Goal: Feedback & Contribution: Contribute content

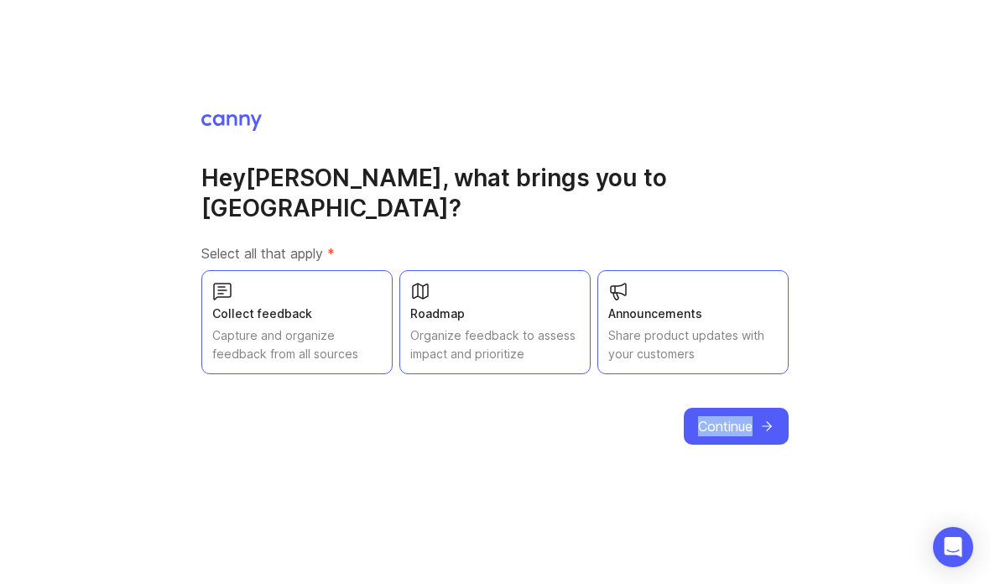
click at [819, 500] on div "Hey [PERSON_NAME] , what brings you to [GEOGRAPHIC_DATA]? Select all that apply…" at bounding box center [495, 292] width 990 height 584
click at [747, 436] on span "Continue" at bounding box center [725, 426] width 55 height 20
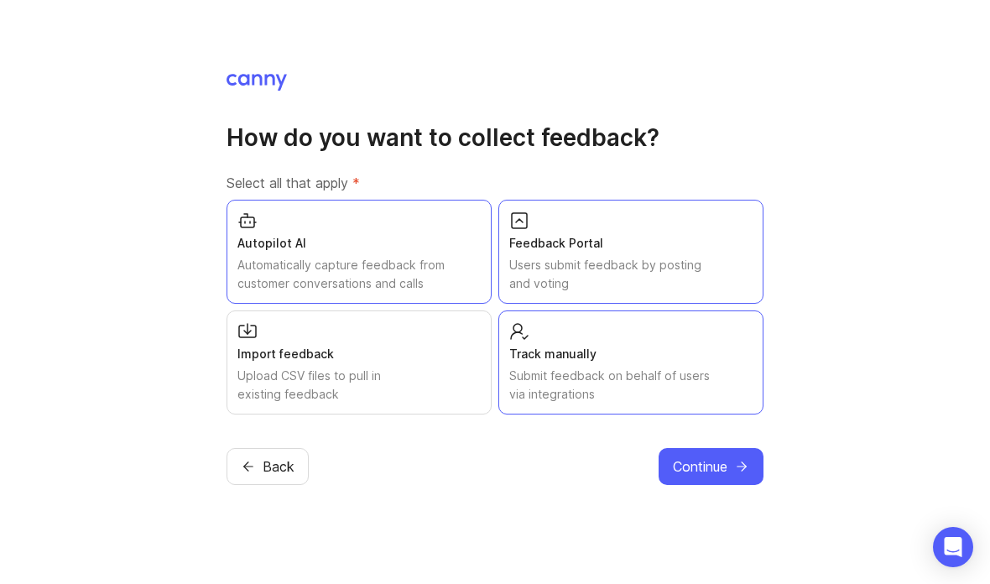
click at [272, 477] on span "Back" at bounding box center [279, 467] width 32 height 20
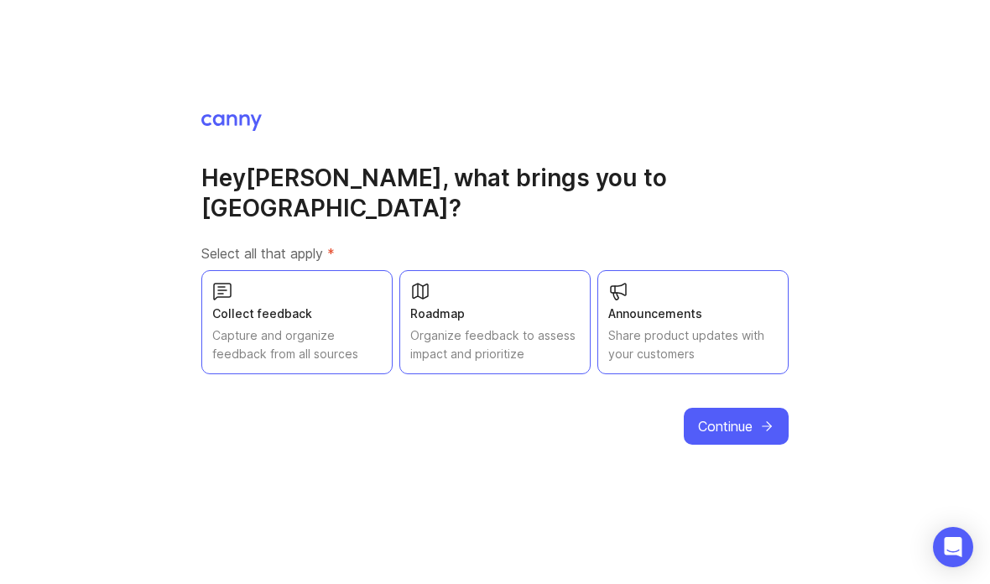
click at [269, 504] on div "Hey Lindsey , what brings you to Canny? Select all that apply * Collect feedbac…" at bounding box center [495, 292] width 990 height 584
click at [288, 487] on div "Hey Lindsey , what brings you to Canny? Select all that apply * Collect feedbac…" at bounding box center [495, 292] width 990 height 584
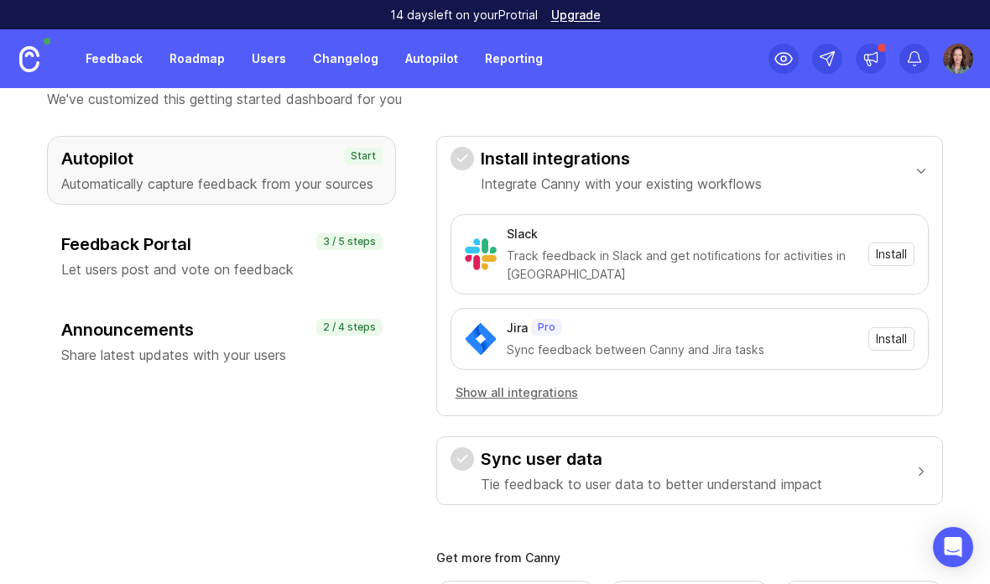
scroll to position [89, 0]
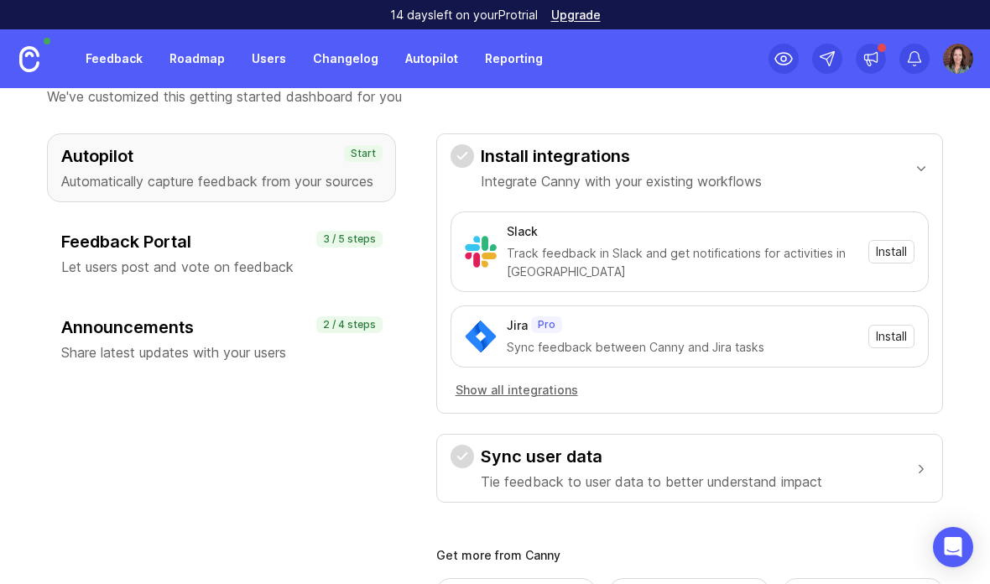
click at [139, 256] on div "Feedback Portal Let users post and vote on feedback" at bounding box center [221, 253] width 321 height 47
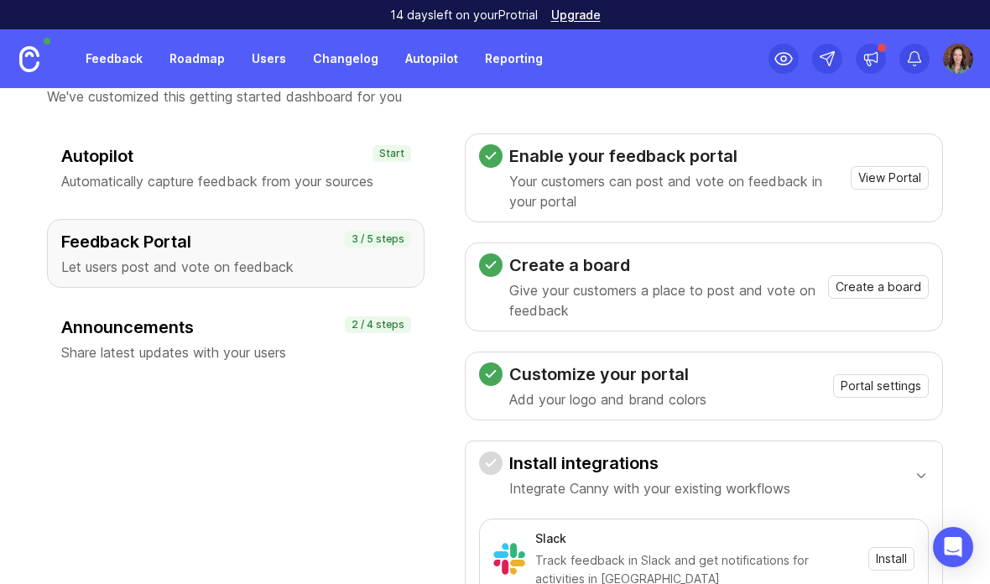
click at [289, 183] on p "Automatically capture feedback from your sources" at bounding box center [235, 181] width 349 height 20
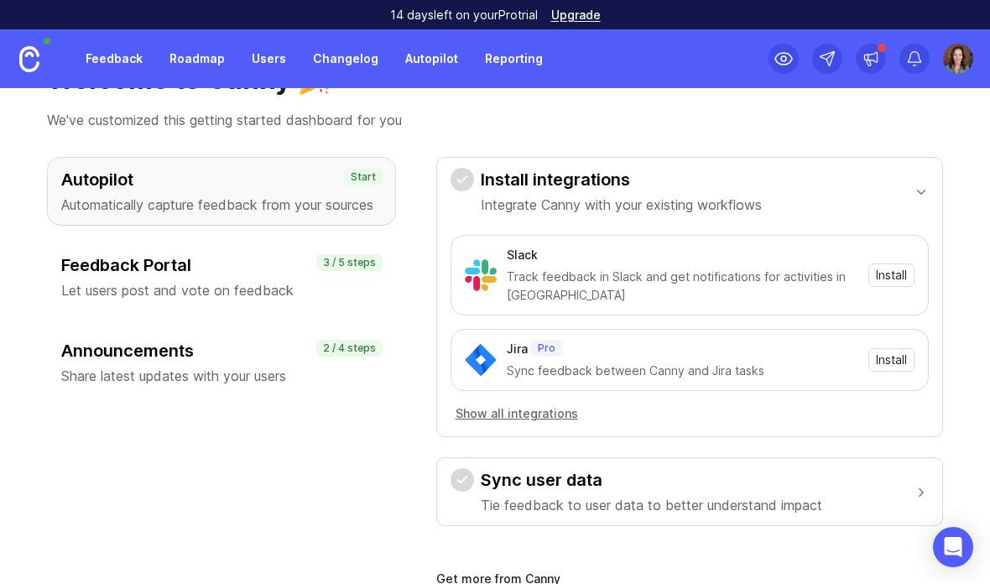
scroll to position [67, 0]
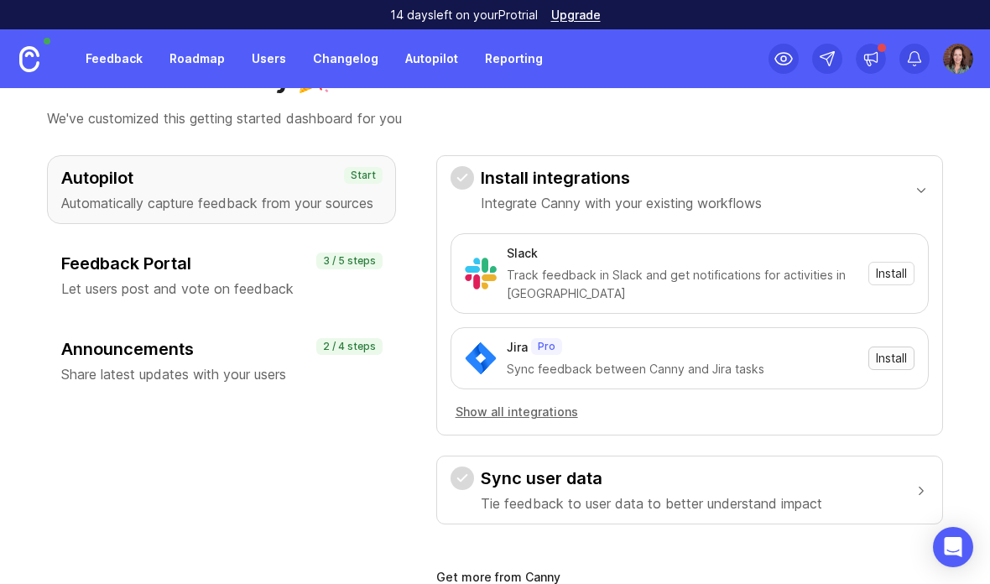
click at [900, 355] on span "Install" at bounding box center [891, 358] width 31 height 17
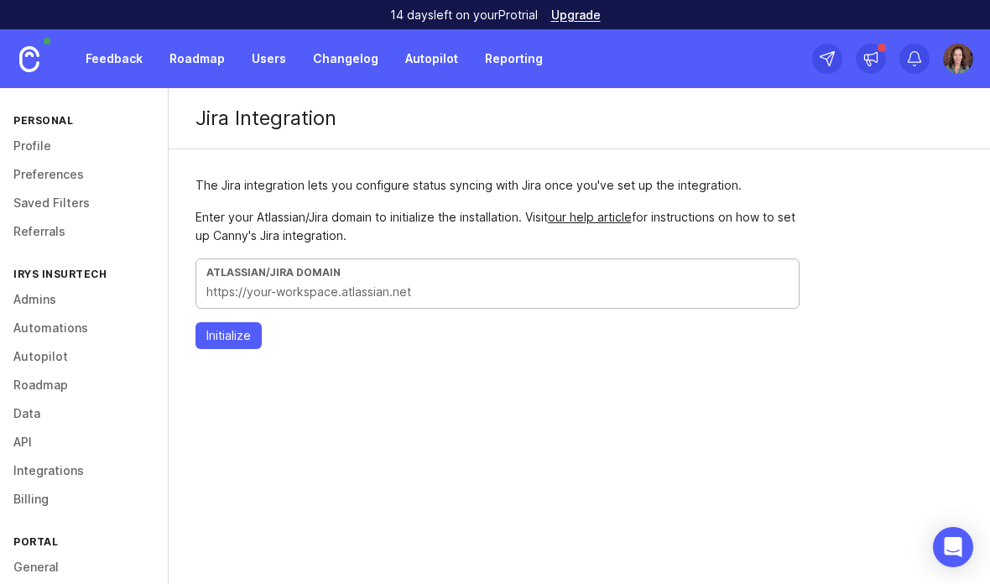
click at [657, 298] on input "text" at bounding box center [497, 292] width 583 height 18
click at [379, 291] on input "text" at bounding box center [497, 292] width 583 height 18
type input "H"
click at [492, 316] on div "Enter your Atlassian/Jira domain to initialize the installation. Visit our help…" at bounding box center [498, 285] width 604 height 154
click at [586, 295] on input "Syrensystem" at bounding box center [497, 292] width 583 height 18
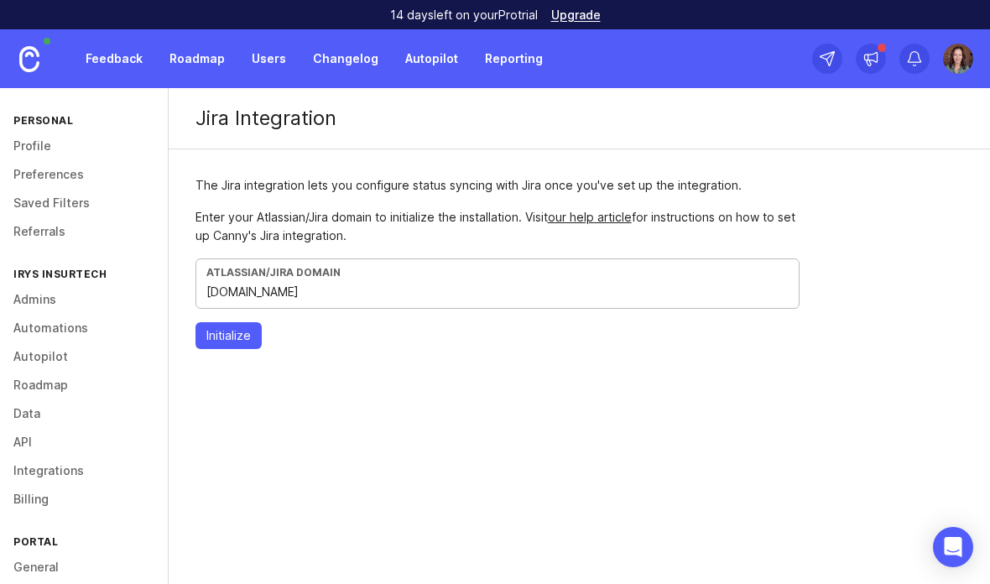
click at [233, 317] on div "Enter your Atlassian/Jira domain to initialize the installation. Visit our help…" at bounding box center [498, 285] width 604 height 154
click at [227, 337] on span "Initialize" at bounding box center [228, 335] width 44 height 17
click at [202, 299] on div "Atlassian/Jira Domain [DOMAIN_NAME]" at bounding box center [498, 284] width 604 height 50
click at [213, 300] on input "[DOMAIN_NAME]" at bounding box center [497, 292] width 583 height 18
click at [201, 292] on div "Atlassian/Jira Domain [DOMAIN_NAME]" at bounding box center [498, 284] width 604 height 50
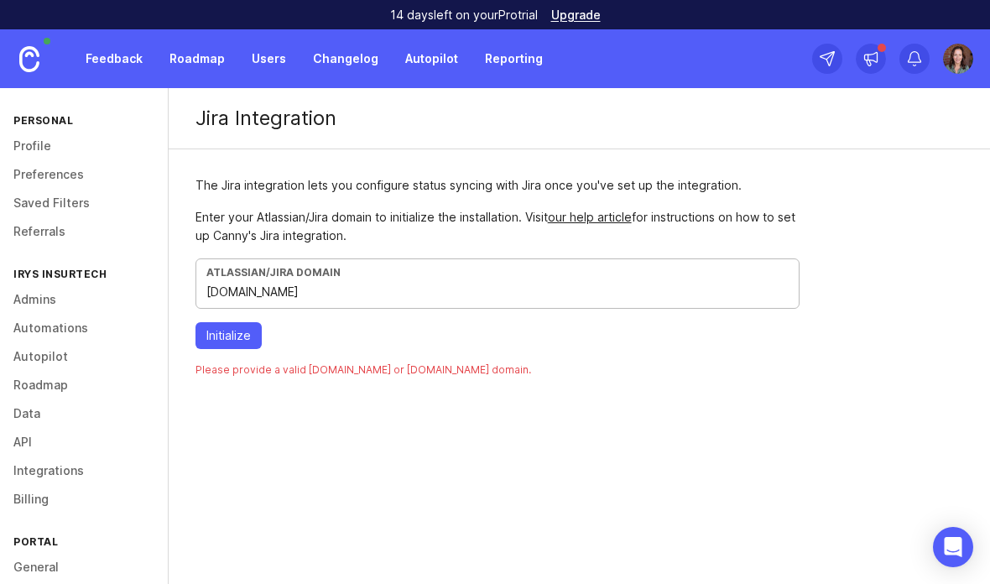
click at [207, 296] on input "[DOMAIN_NAME]" at bounding box center [497, 292] width 583 height 18
click at [423, 300] on input "[DOMAIN_NAME]" at bounding box center [497, 292] width 583 height 18
type input "h"
paste input "[DOMAIN_NAME]"
type input "[URL][DOMAIN_NAME]"
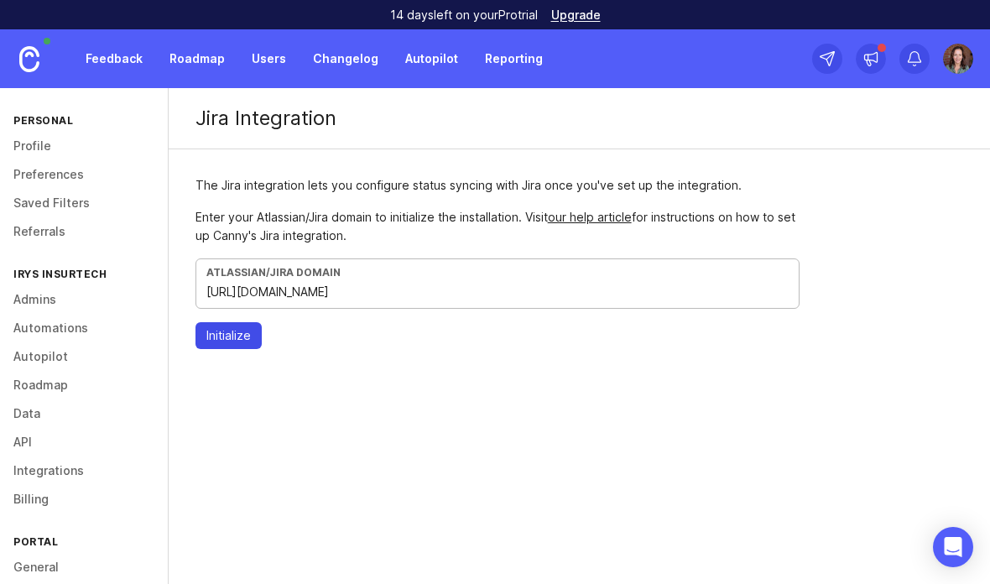
click at [244, 327] on button "Initialize" at bounding box center [229, 335] width 66 height 27
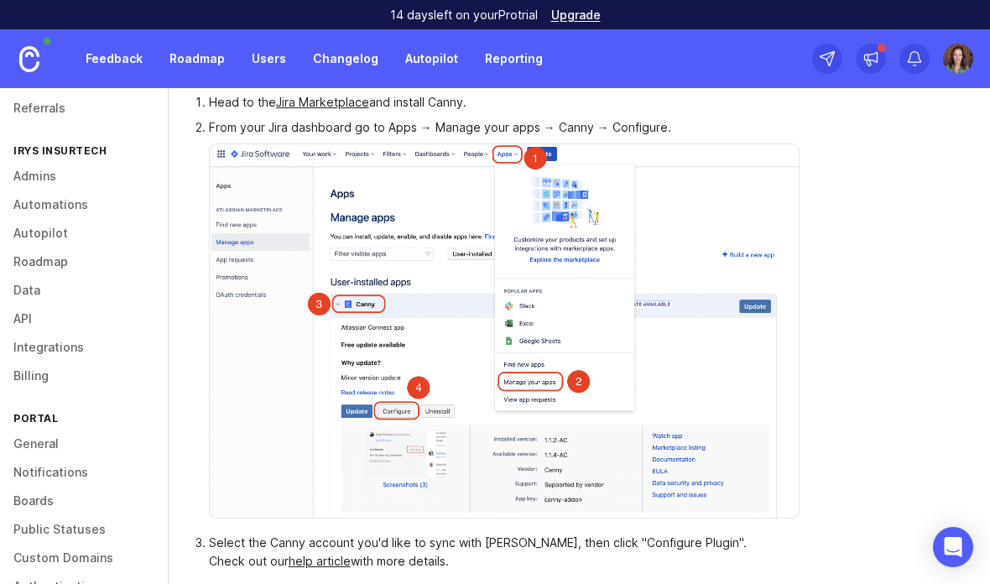
scroll to position [123, 0]
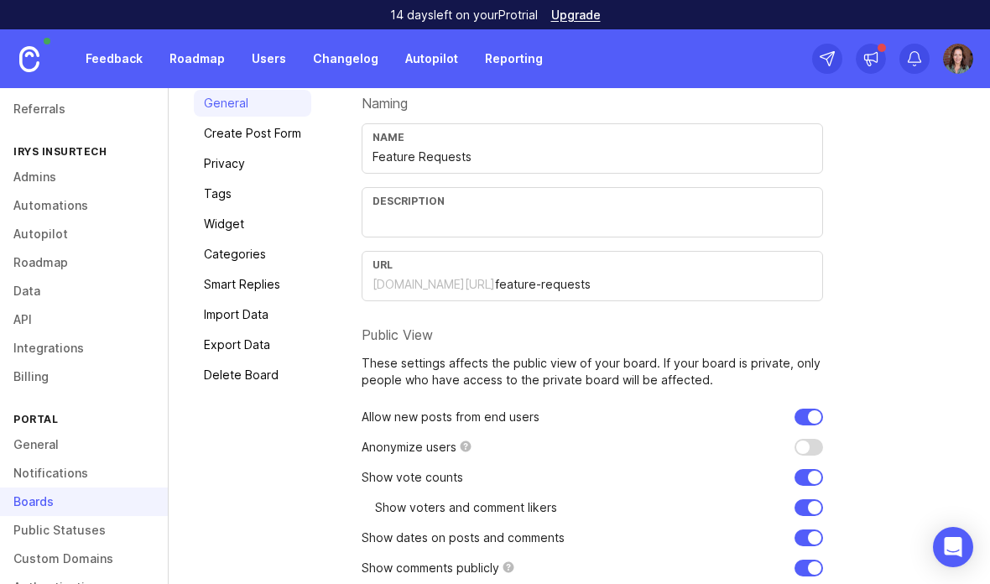
scroll to position [123, 0]
click at [819, 452] on input "checkbox" at bounding box center [809, 447] width 29 height 17
checkbox input "true"
click at [907, 358] on div "Naming Name Feature Requests Description URL [DOMAIN_NAME][URL] feature-request…" at bounding box center [663, 358] width 603 height 536
click at [910, 363] on div "Naming Name Feature Requests Description URL [DOMAIN_NAME][URL] feature-request…" at bounding box center [663, 358] width 603 height 536
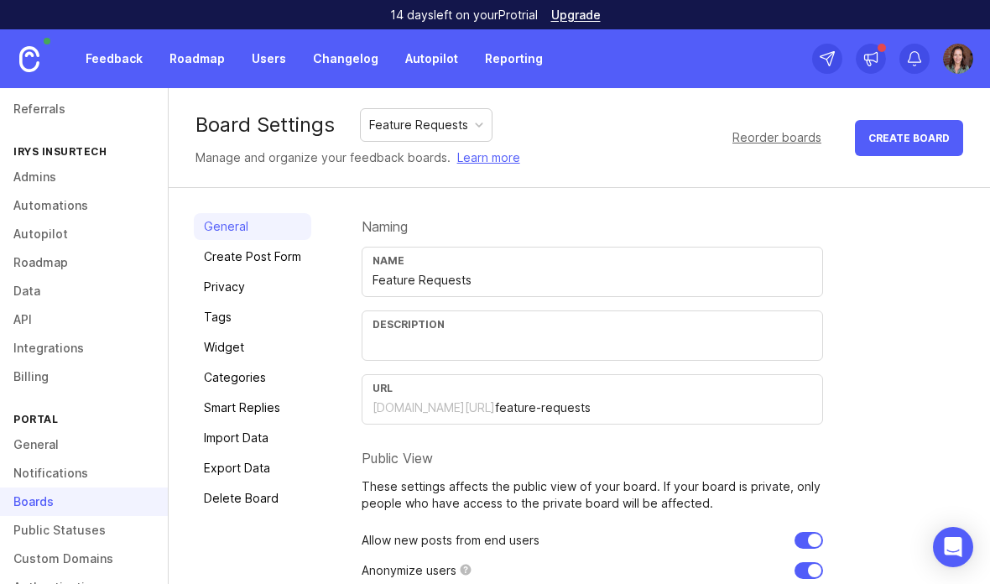
scroll to position [0, 0]
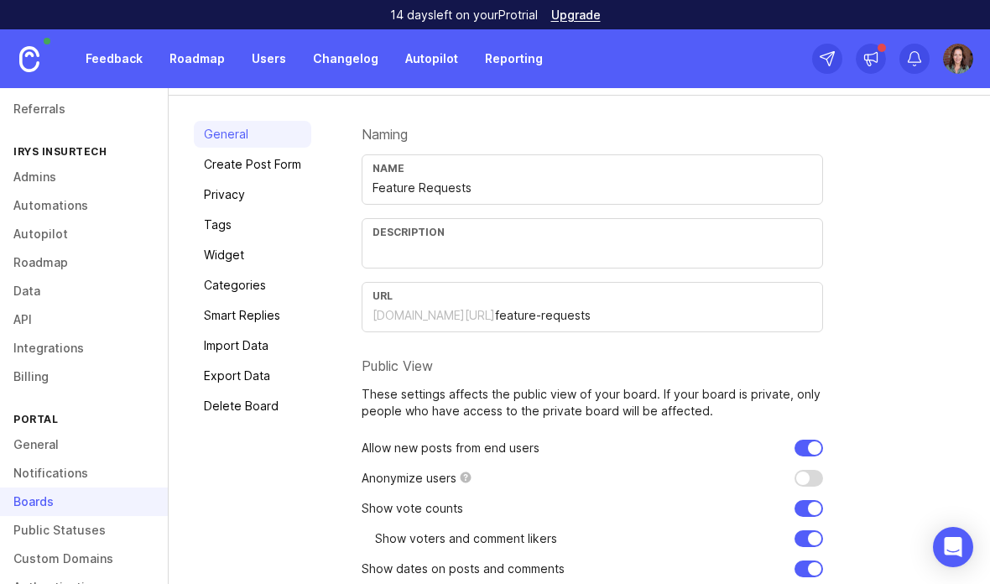
scroll to position [91, 0]
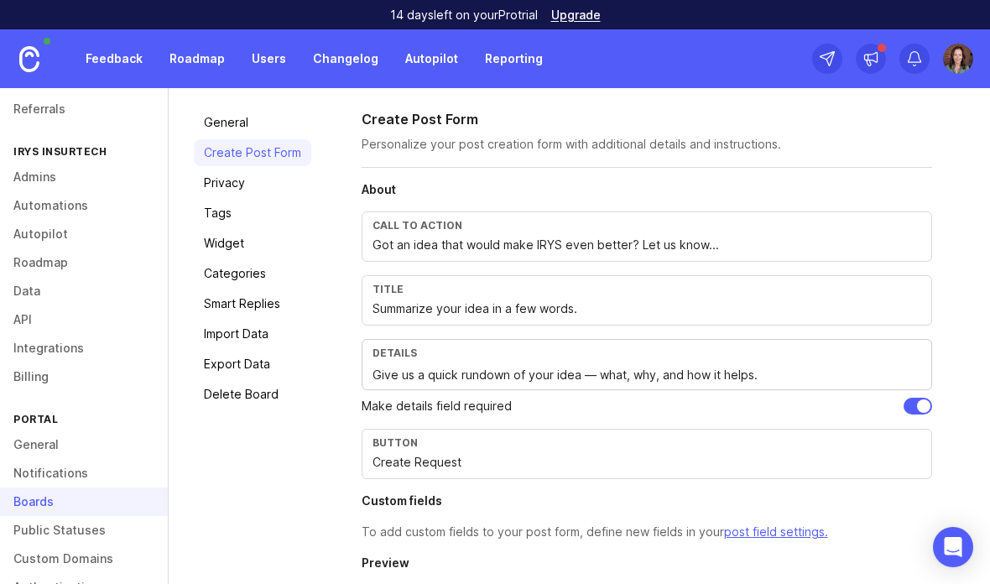
scroll to position [103, 0]
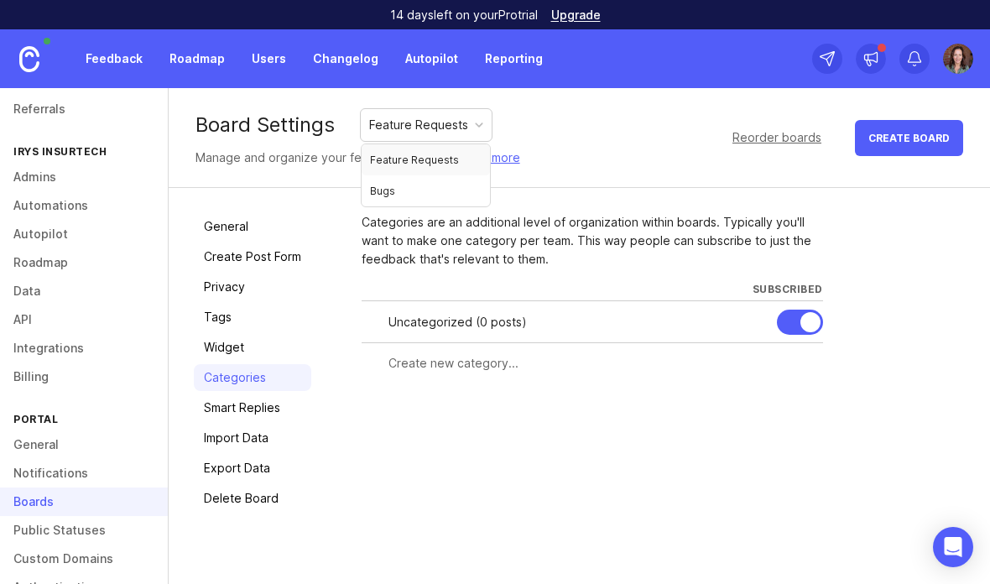
click at [629, 127] on div "Board Settings Feature Requests Manage and organize your feedback boards. Learn…" at bounding box center [580, 138] width 822 height 100
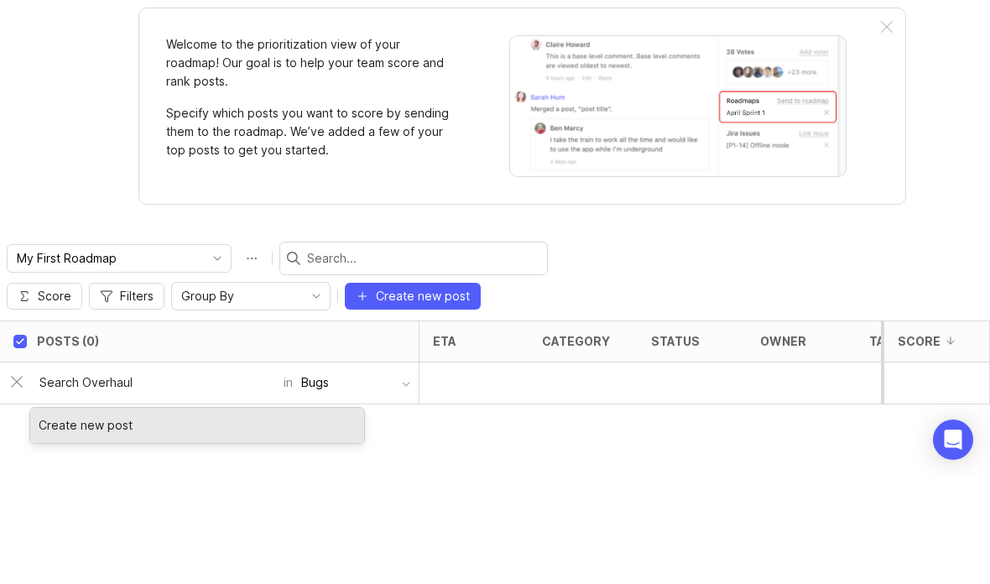
type input "Search Overhaul"
click at [408, 474] on button "Bugs" at bounding box center [356, 490] width 126 height 32
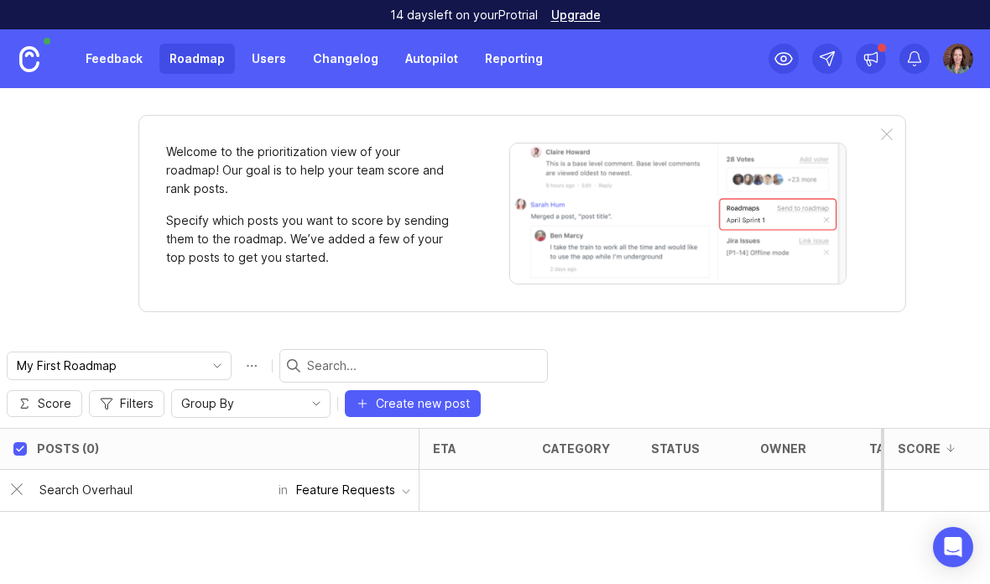
click at [461, 488] on div at bounding box center [474, 491] width 109 height 42
click at [468, 496] on div at bounding box center [474, 491] width 109 height 42
click at [455, 490] on div at bounding box center [474, 491] width 109 height 42
click at [451, 401] on span "Create new post" at bounding box center [423, 403] width 94 height 17
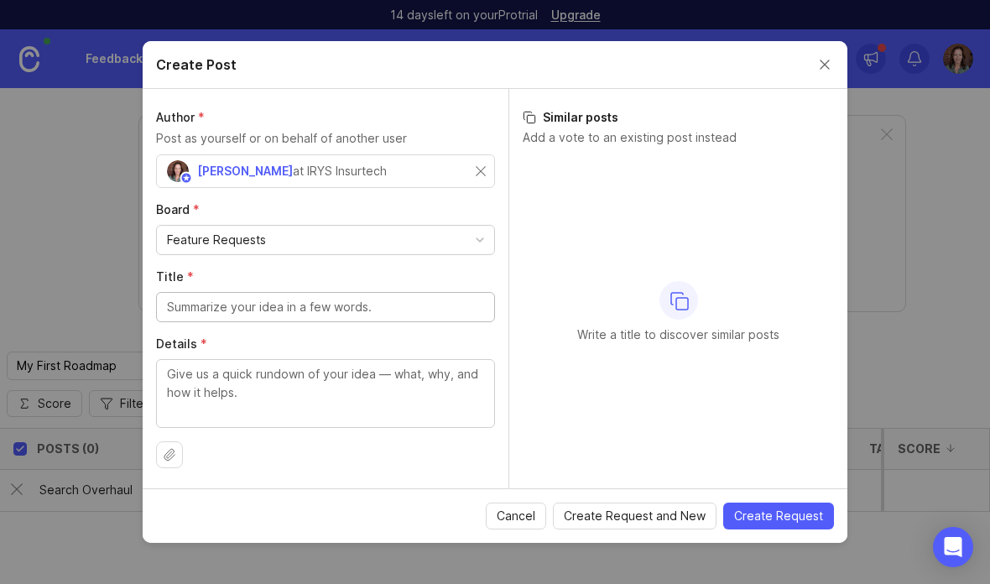
click at [830, 60] on button "Close create post modal" at bounding box center [825, 64] width 18 height 18
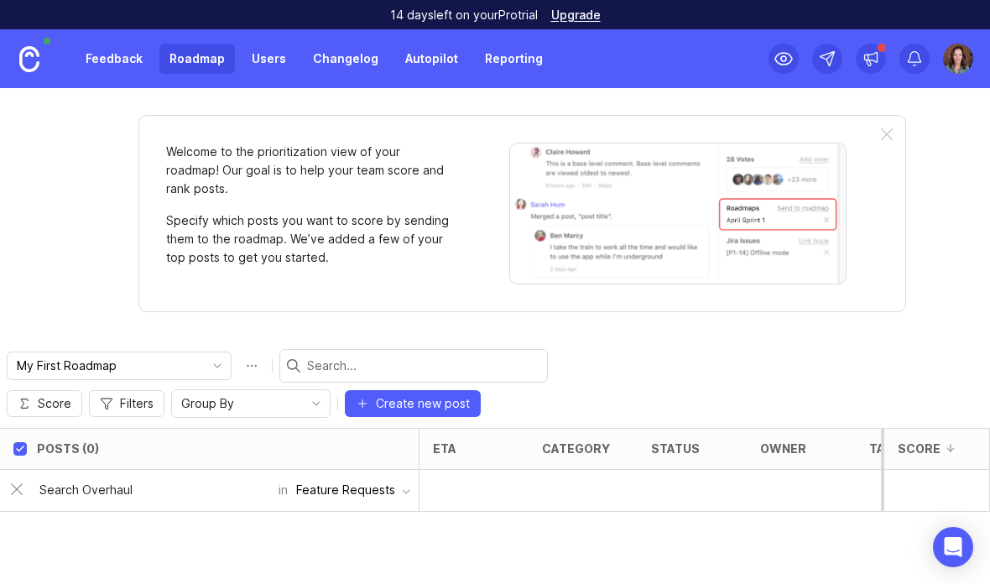
click at [15, 479] on div "Search Overhaul in Feature Requests" at bounding box center [215, 490] width 408 height 40
click at [19, 492] on icon at bounding box center [19, 490] width 0 height 7
click at [426, 405] on span "Create new post" at bounding box center [423, 403] width 94 height 17
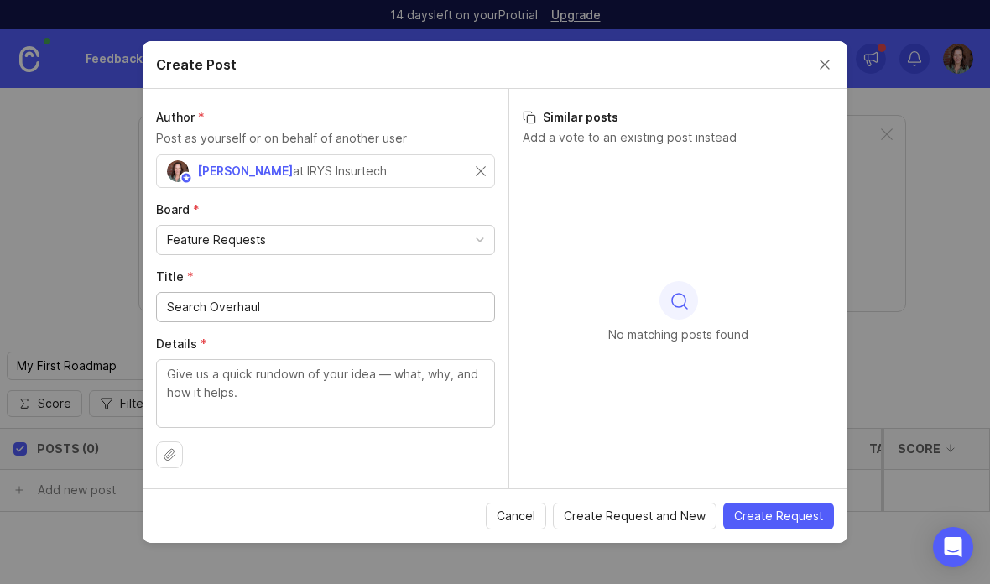
type input "Search Overhaul"
click at [419, 379] on textarea "Details *" at bounding box center [325, 392] width 317 height 55
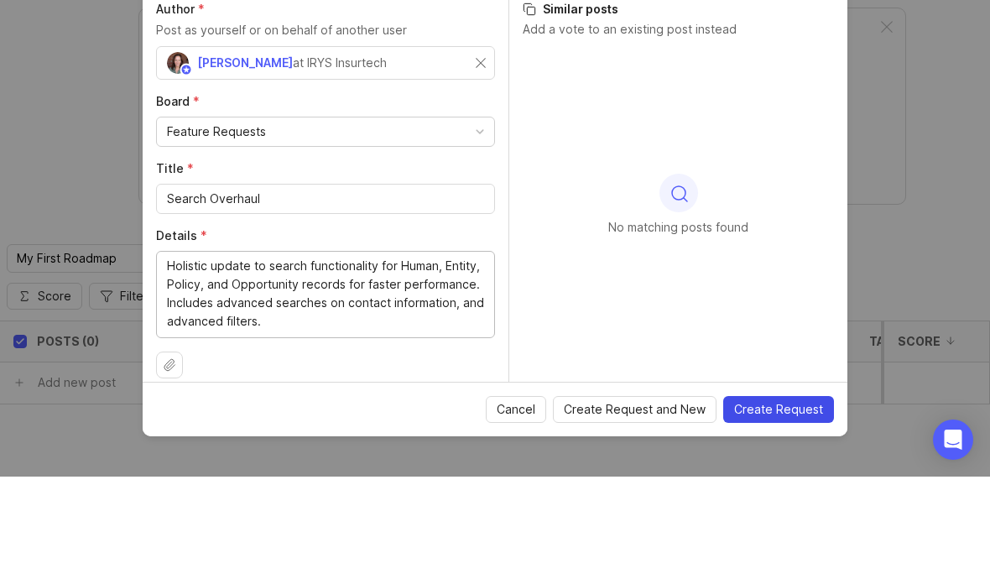
type textarea "Holistic update to search functionality for Human, Entity, Policy, and Opportun…"
click at [809, 504] on button "Create Request" at bounding box center [779, 517] width 111 height 27
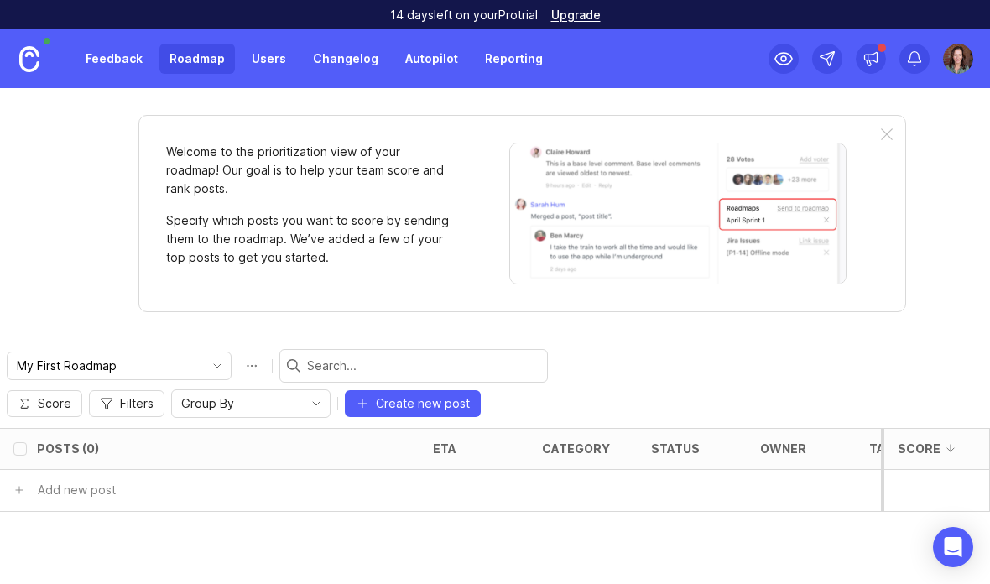
checkbox input "false"
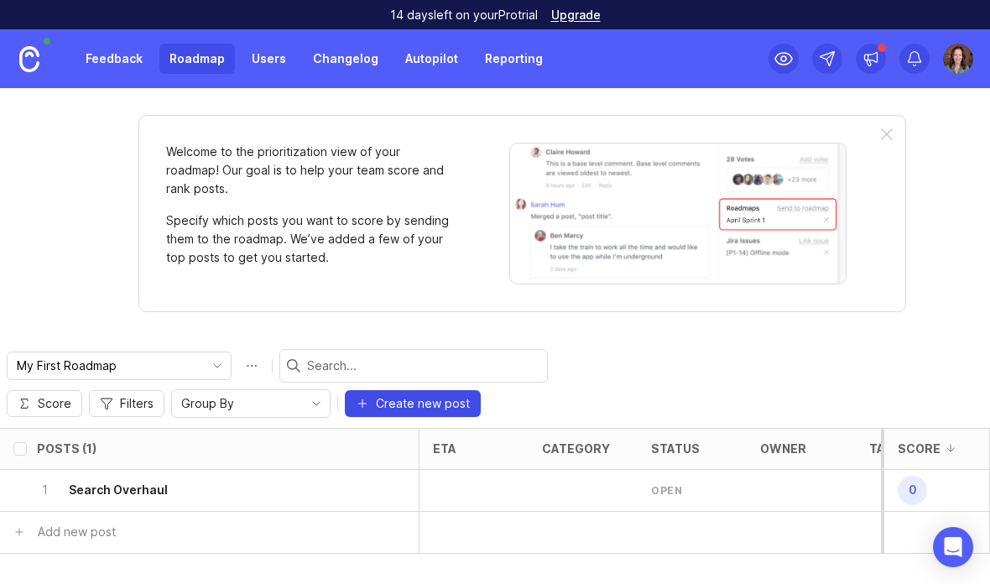
click at [433, 397] on span "Create new post" at bounding box center [423, 403] width 94 height 17
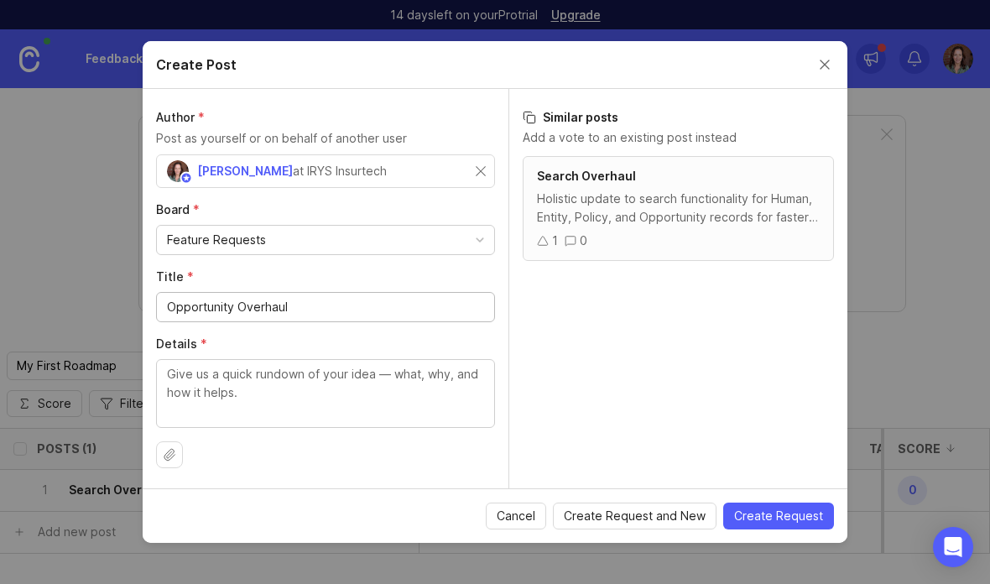
type input "Opportunity Overhaul"
click at [446, 385] on textarea "Details *" at bounding box center [325, 392] width 317 height 55
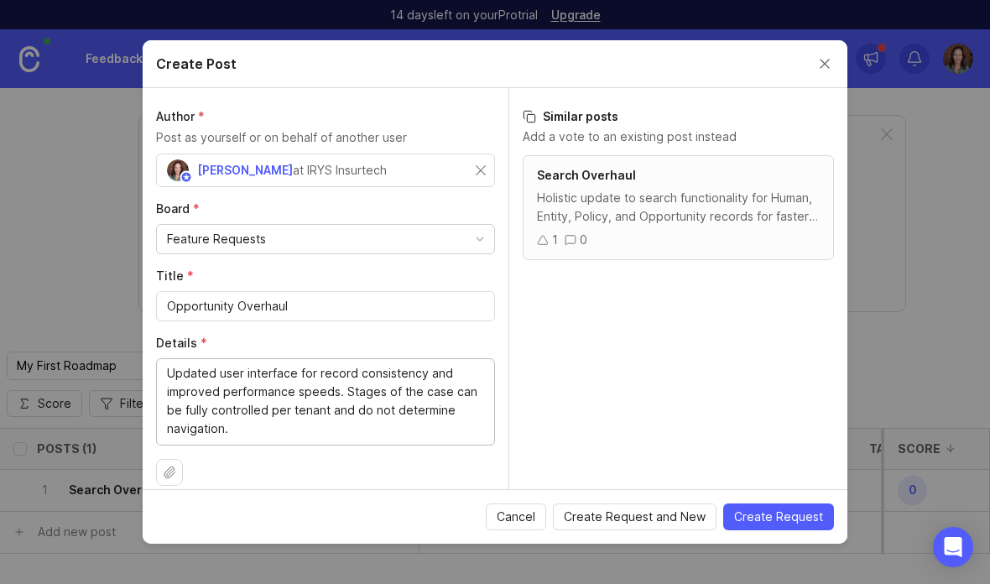
click at [347, 390] on textarea "Updated user interface for record consistency and improved performance speeds. …" at bounding box center [325, 401] width 317 height 74
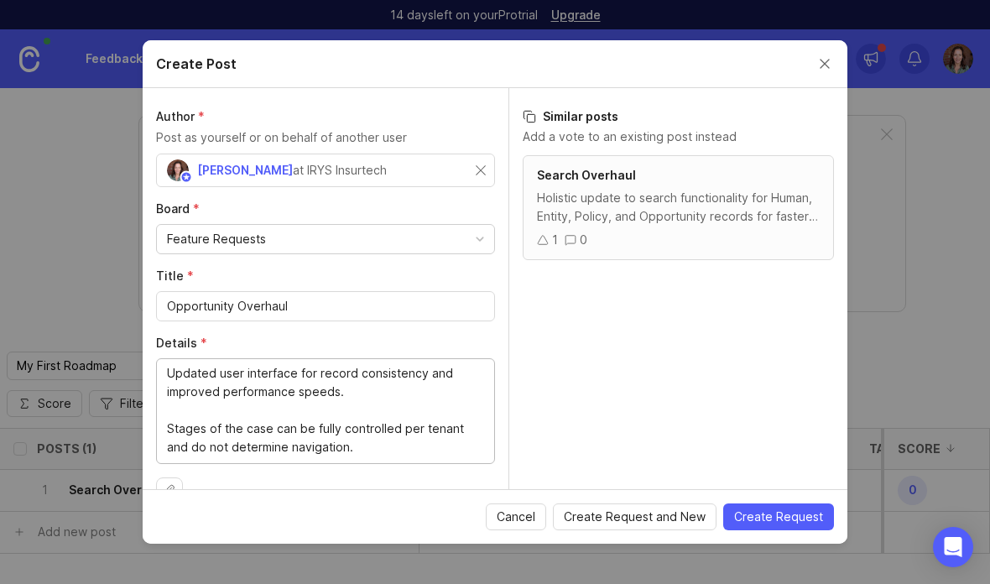
click at [368, 447] on textarea "Updated user interface for record consistency and improved performance speeds. …" at bounding box center [325, 410] width 317 height 92
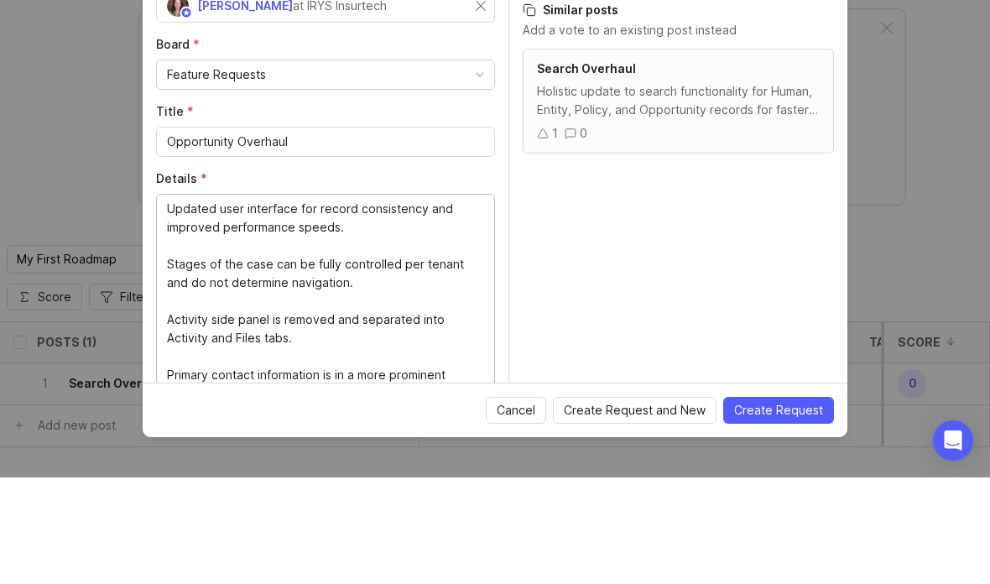
scroll to position [60, 0]
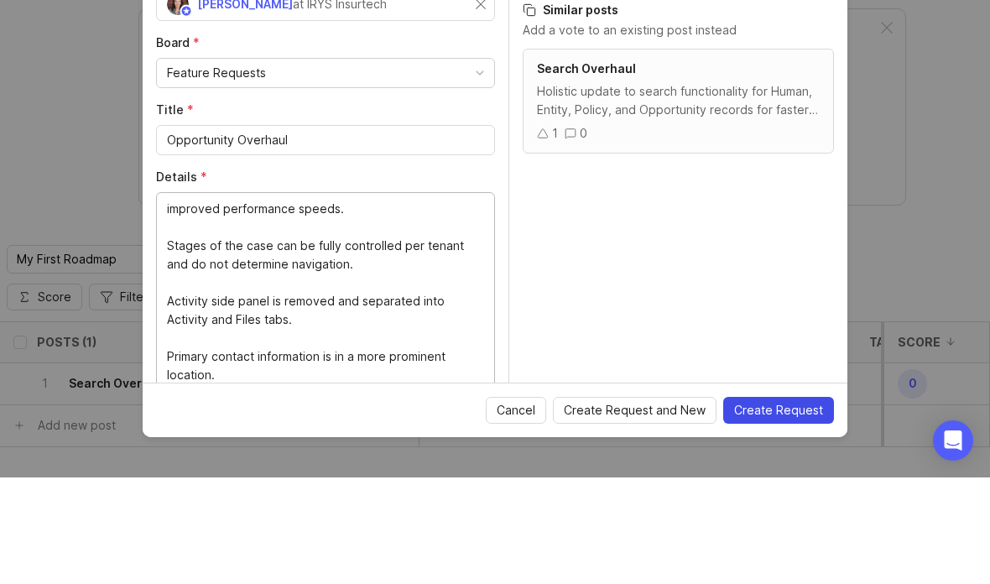
type textarea "Updated user interface for record consistency and improved performance speeds. …"
click at [797, 509] on span "Create Request" at bounding box center [778, 517] width 89 height 17
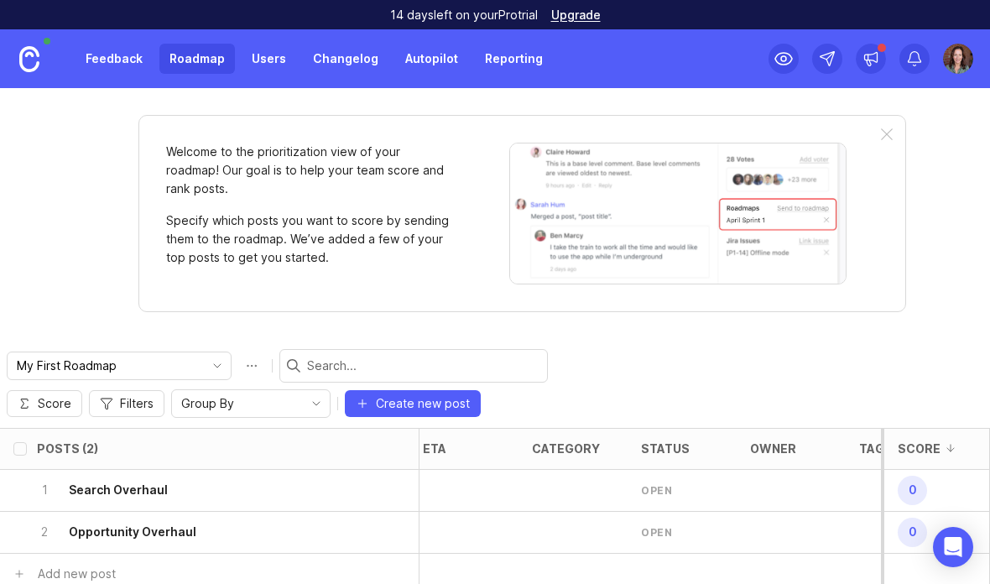
scroll to position [-1, 12]
click at [413, 402] on span "Create new post" at bounding box center [423, 403] width 94 height 17
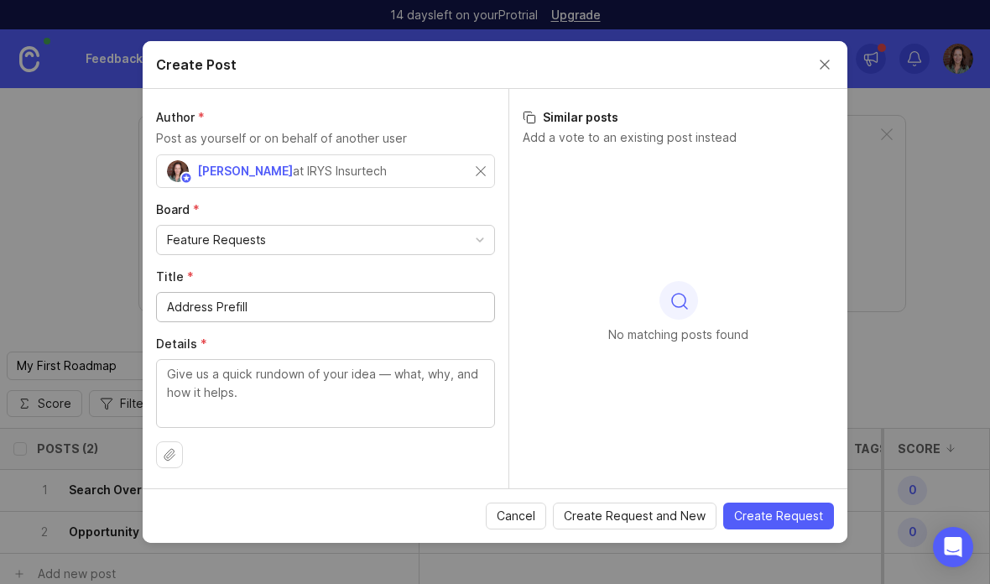
type input "Address Prefill"
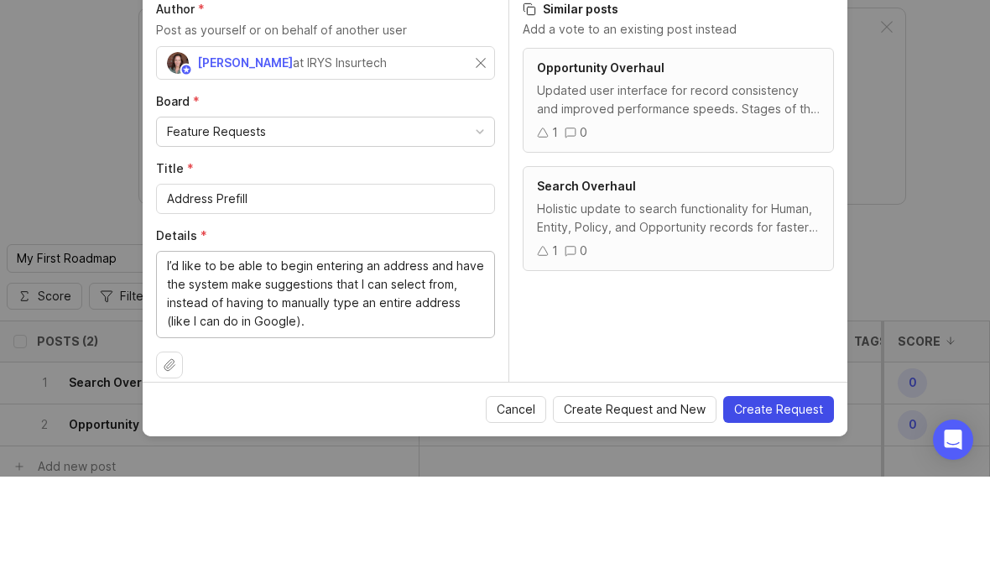
type textarea "I’d like to be able to begin entering an address and have the system make sugge…"
click at [798, 509] on span "Create Request" at bounding box center [778, 517] width 89 height 17
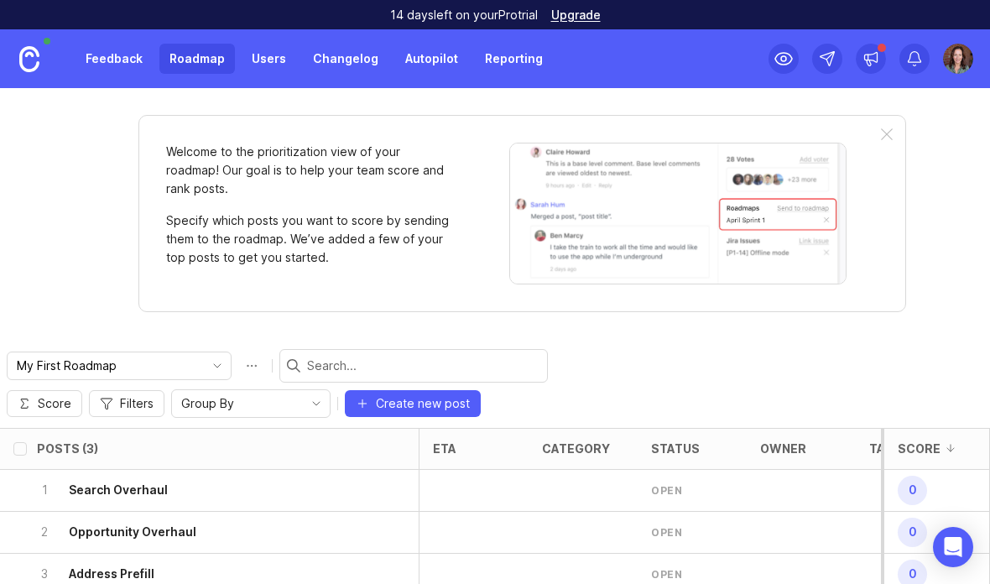
scroll to position [0, 0]
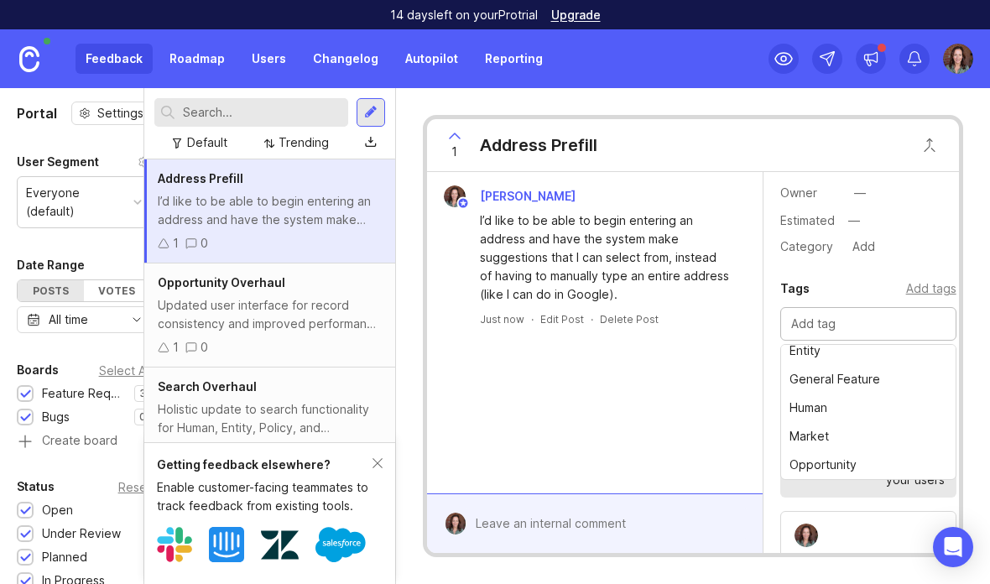
scroll to position [65, 0]
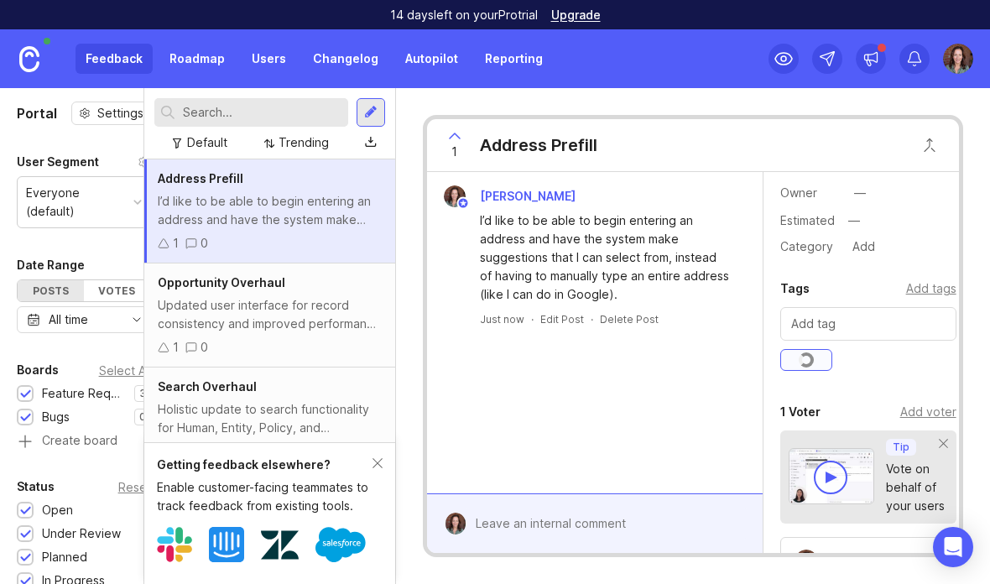
click at [828, 408] on div "1 Voter Add voter" at bounding box center [869, 412] width 176 height 20
click at [900, 316] on input "text" at bounding box center [869, 324] width 154 height 18
click at [822, 416] on div "1 Voter Add voter" at bounding box center [869, 412] width 176 height 20
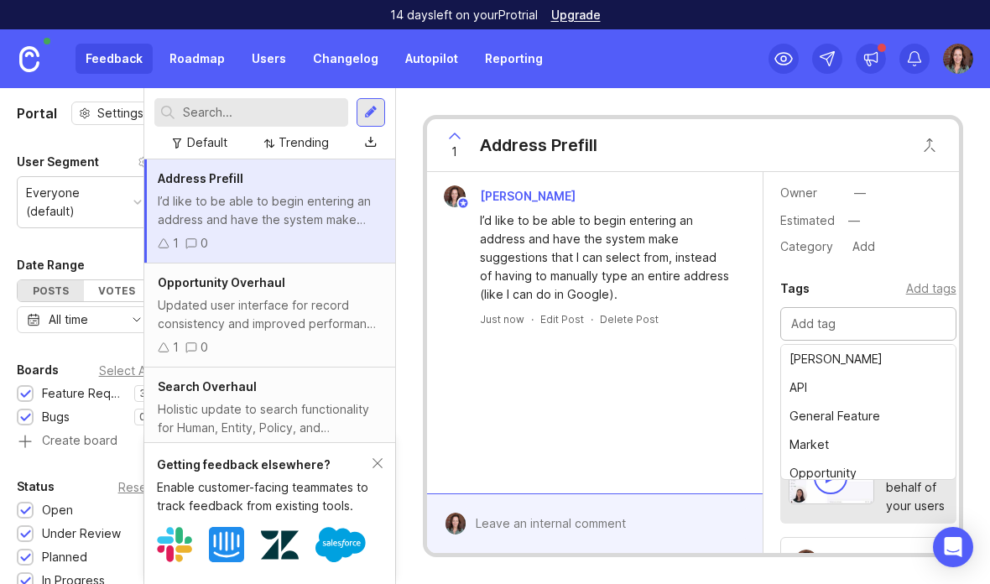
click at [927, 323] on input "text" at bounding box center [869, 324] width 154 height 18
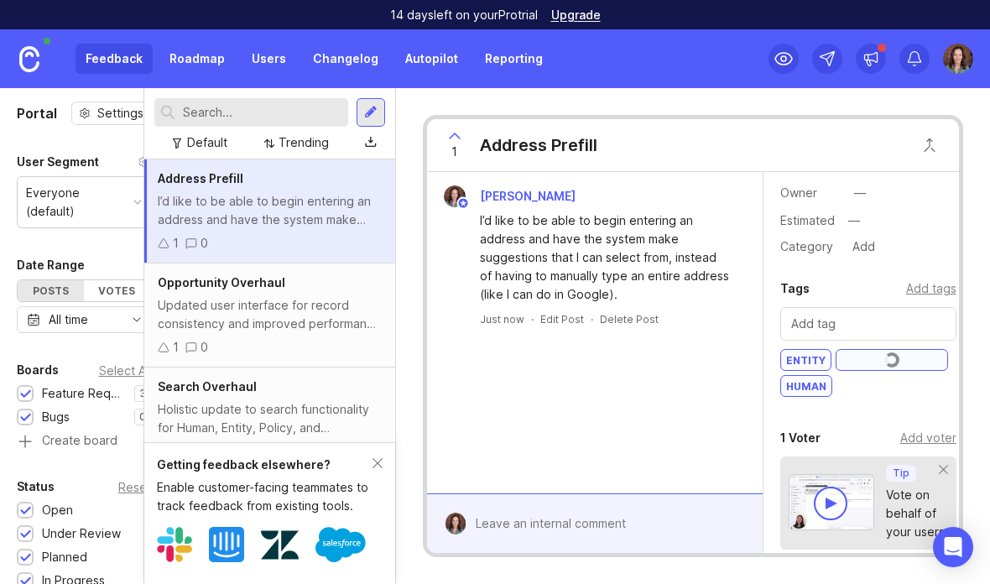
click at [855, 415] on div "Details Public link [URL][DOMAIN_NAME] Board Feature Requests Status open Owner…" at bounding box center [869, 443] width 210 height 804
click at [862, 185] on div "—" at bounding box center [860, 193] width 12 height 18
click at [870, 175] on button "open" at bounding box center [890, 165] width 84 height 22
type input "10/25"
click at [880, 219] on input "10/25" at bounding box center [900, 221] width 113 height 22
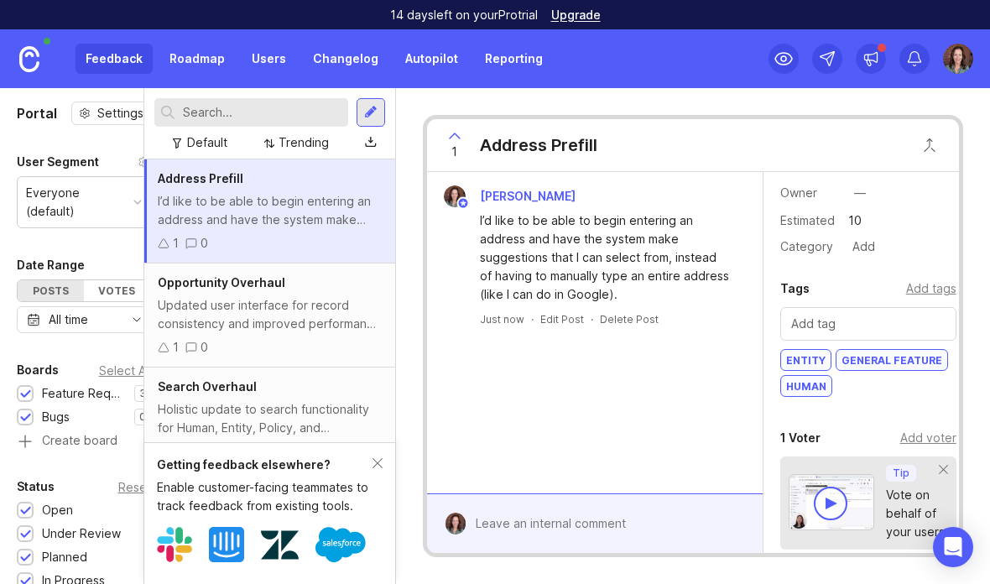
type input "1"
type input "102025"
click at [871, 214] on div "—" at bounding box center [900, 221] width 113 height 22
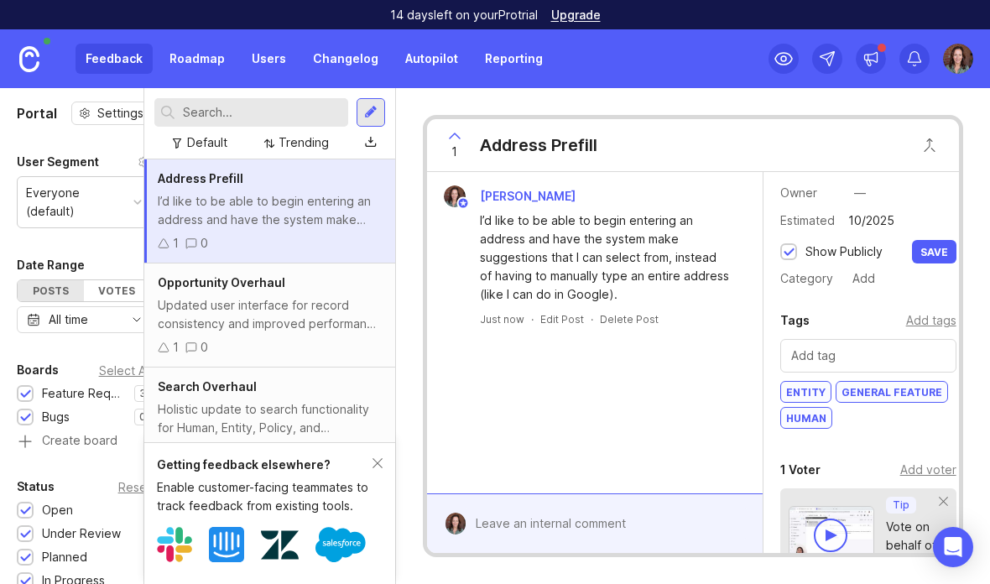
type input "10/2025"
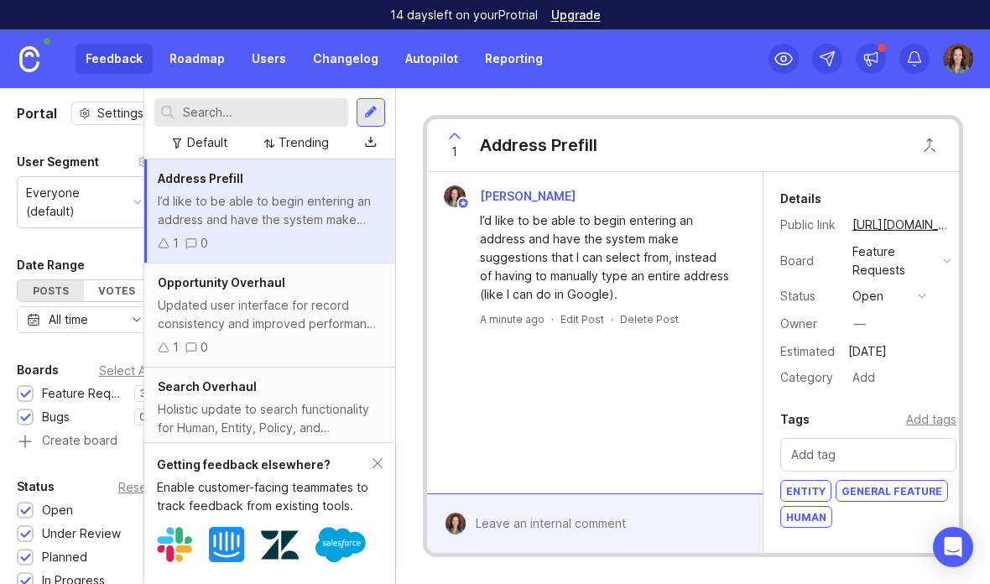
scroll to position [0, 0]
click at [928, 292] on button "open" at bounding box center [890, 296] width 84 height 22
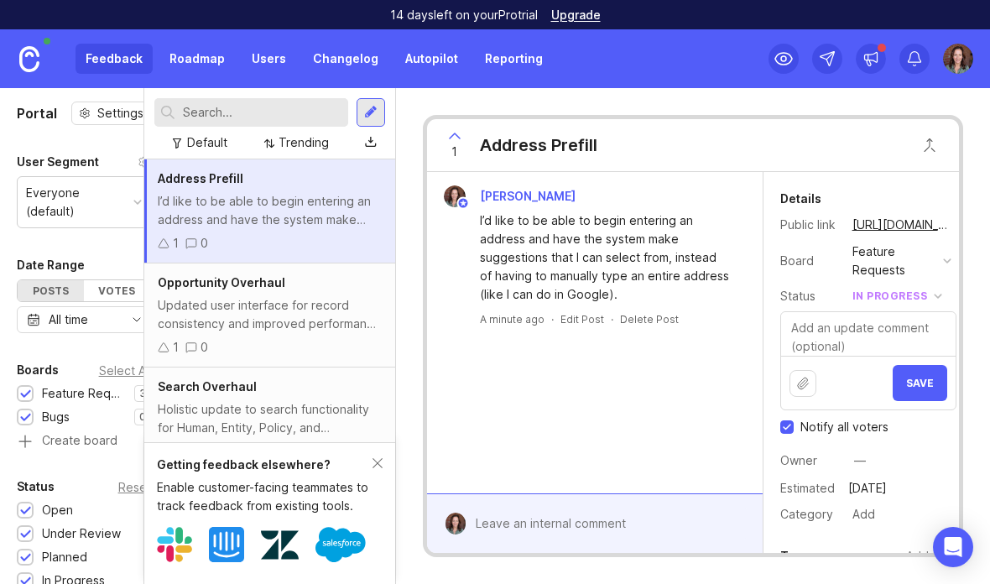
click at [982, 351] on div "1 Address Prefill [PERSON_NAME] I’d like to be able to begin entering an addres…" at bounding box center [693, 336] width 594 height 496
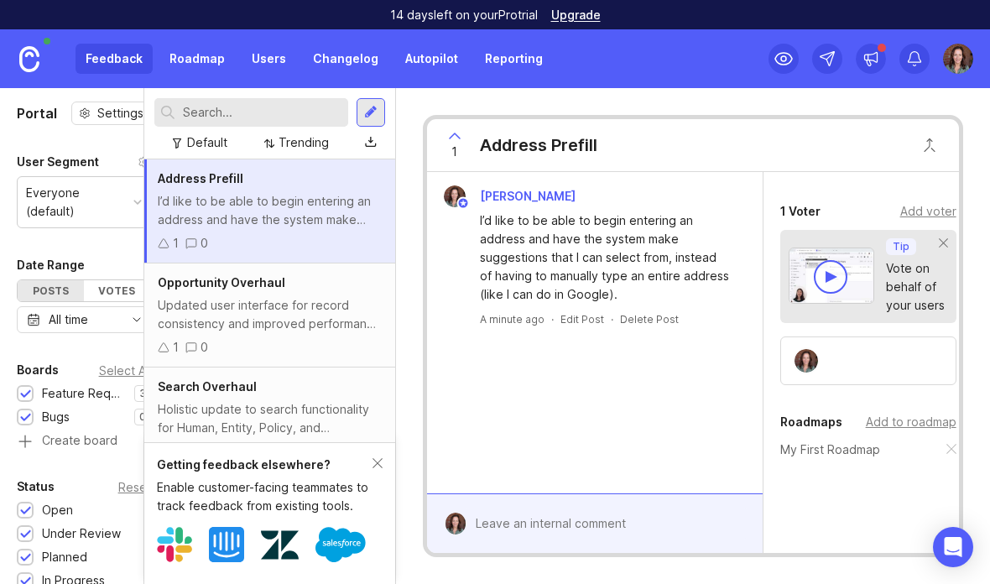
scroll to position [493, 0]
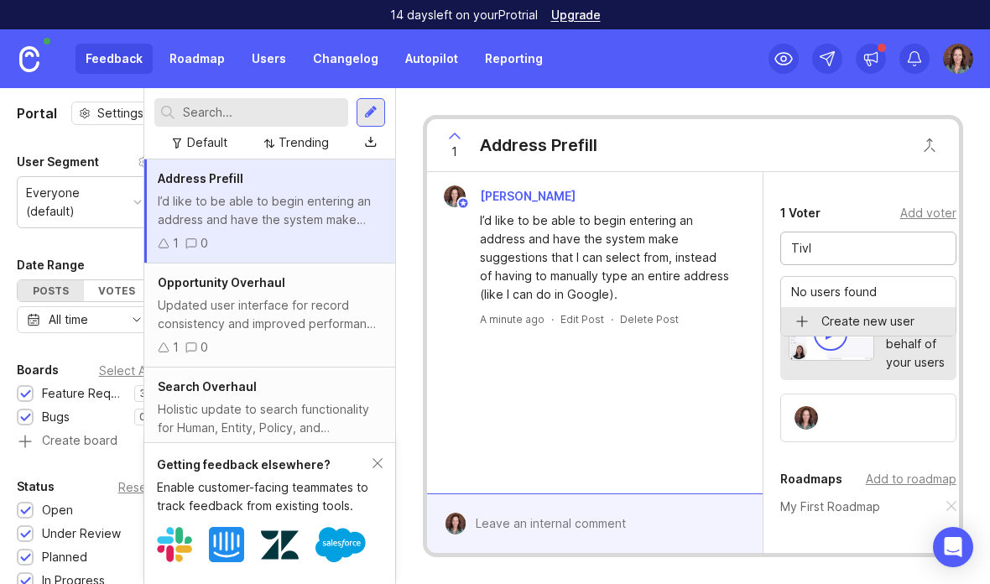
click at [977, 316] on div "1 Address Prefill [PERSON_NAME] I’d like to be able to begin entering an addres…" at bounding box center [693, 336] width 594 height 496
click at [985, 431] on div "1 Address Prefill [PERSON_NAME] I’d like to be able to begin entering an addres…" at bounding box center [693, 336] width 594 height 496
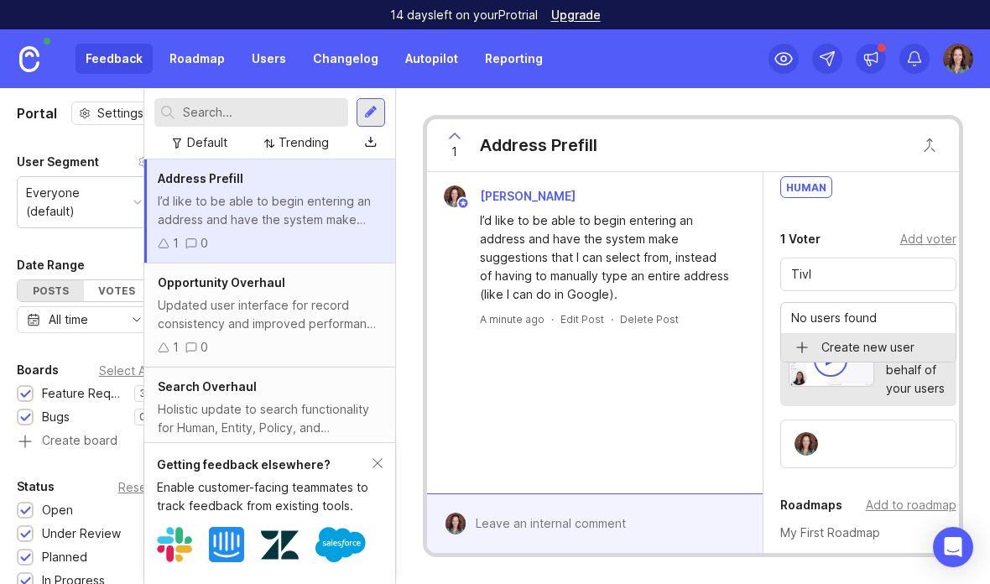
scroll to position [453, 0]
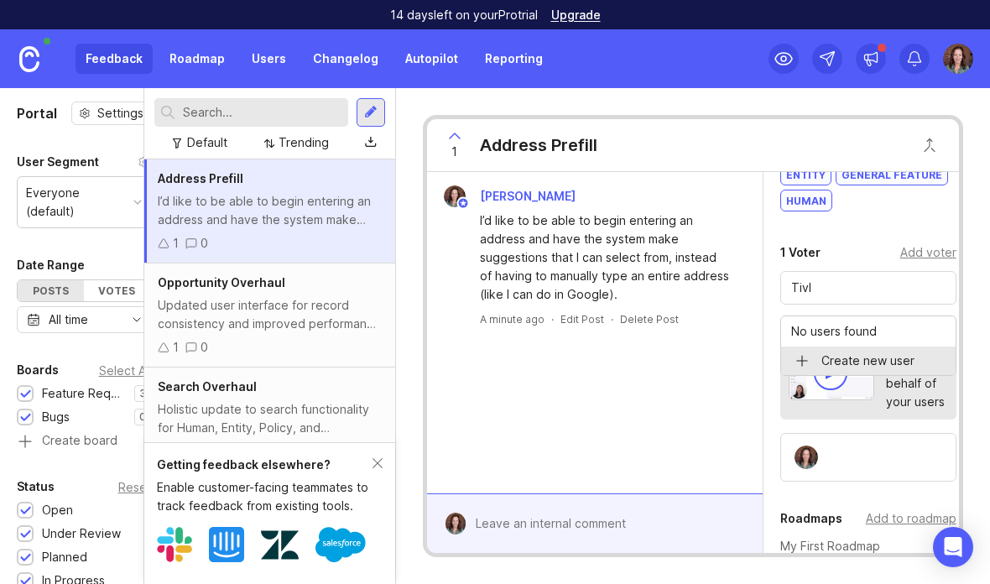
click at [892, 296] on input "Tivl" at bounding box center [869, 288] width 154 height 18
type input "T"
click at [983, 390] on div "1 Address Prefill [PERSON_NAME] I’d like to be able to begin entering an addres…" at bounding box center [693, 336] width 594 height 496
click at [981, 428] on div "1 Address Prefill [PERSON_NAME] I’d like to be able to begin entering an addres…" at bounding box center [693, 336] width 594 height 496
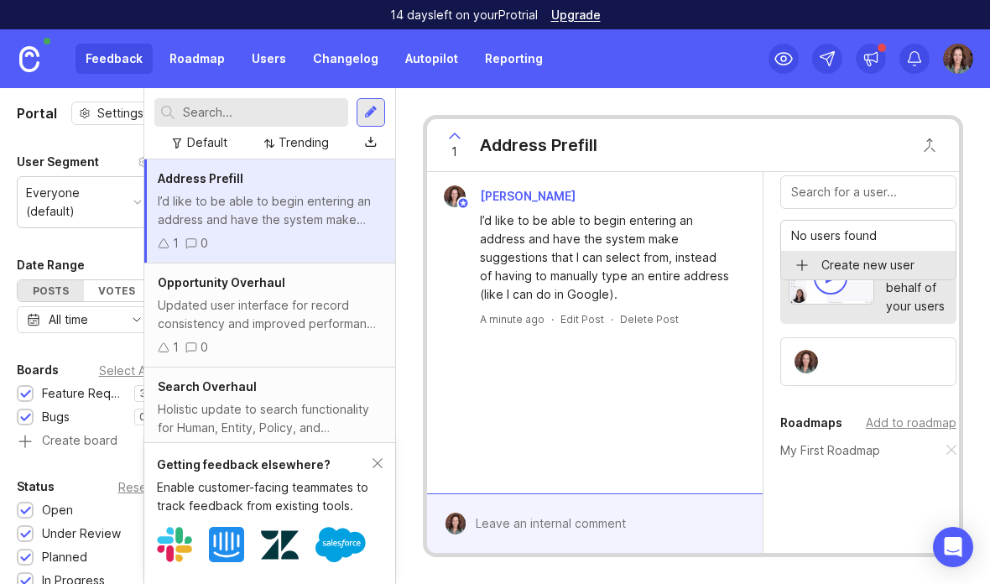
scroll to position [548, 0]
click at [613, 473] on div "[PERSON_NAME] I’d like to be able to begin entering an address and have the sys…" at bounding box center [595, 332] width 336 height 321
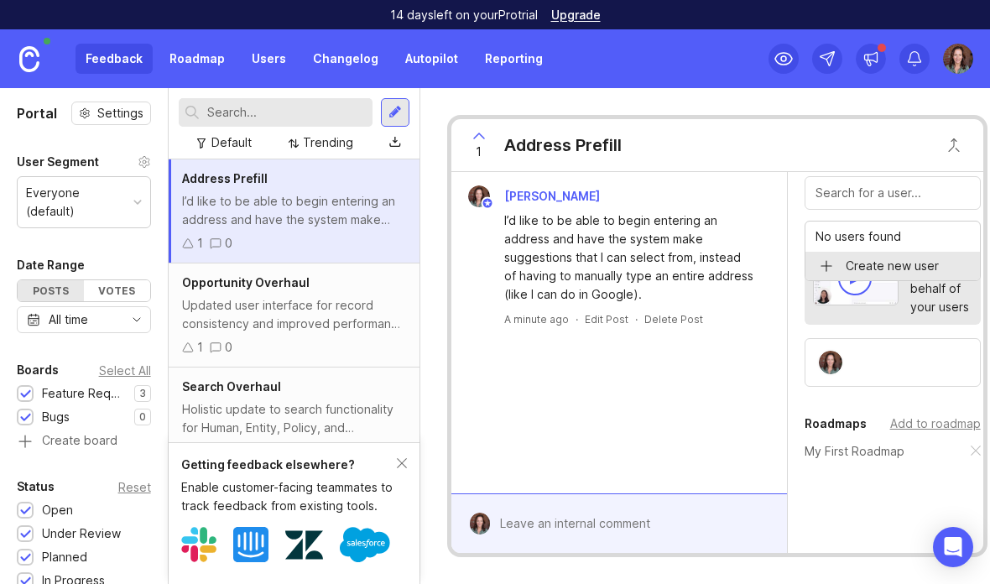
scroll to position [0, 0]
click at [717, 485] on div "[PERSON_NAME] I’d like to be able to begin entering an address and have the sys…" at bounding box center [620, 332] width 336 height 321
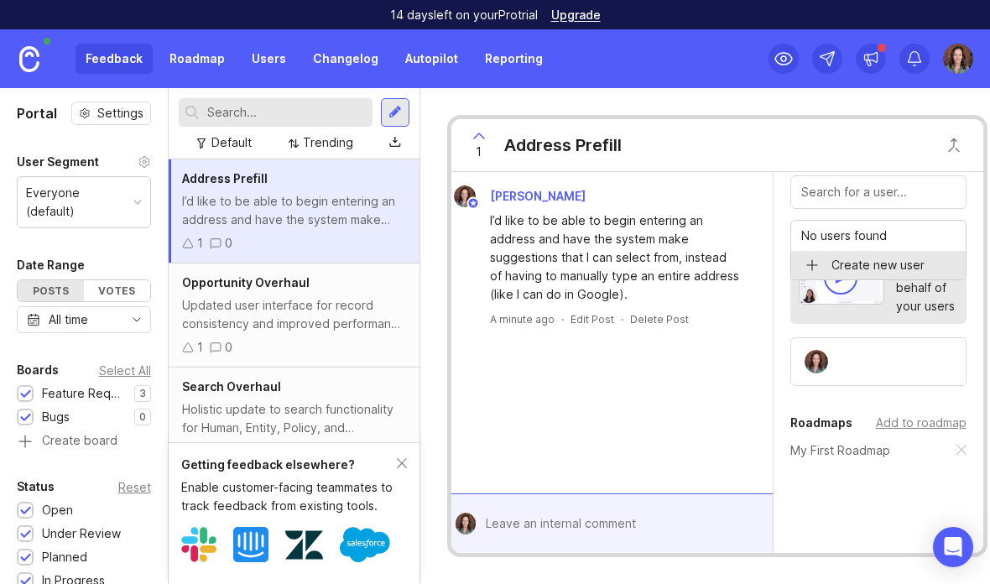
scroll to position [548, 0]
click at [708, 442] on div "[PERSON_NAME] I’d like to be able to begin entering an address and have the sys…" at bounding box center [605, 332] width 336 height 321
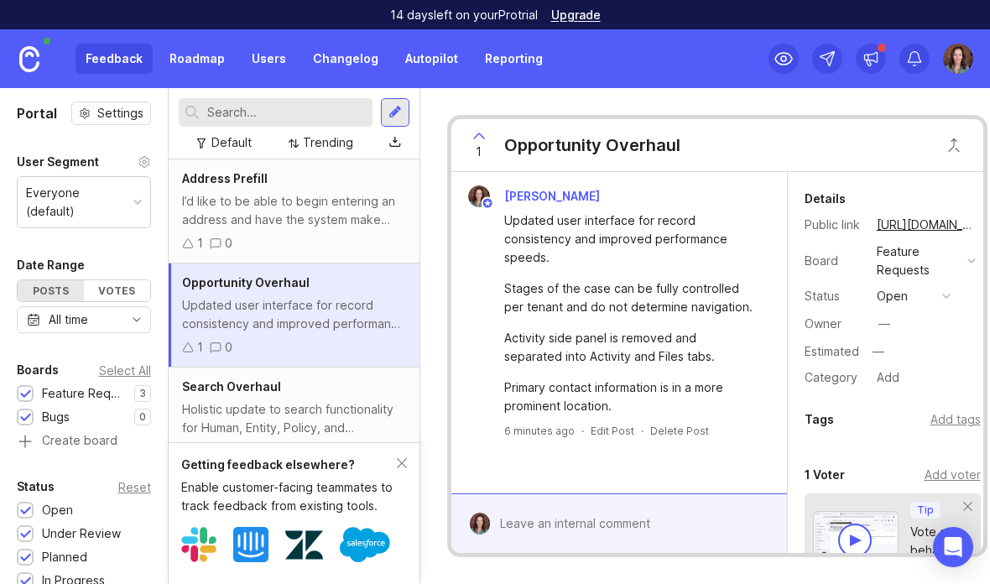
click at [943, 292] on div "button" at bounding box center [947, 296] width 8 height 8
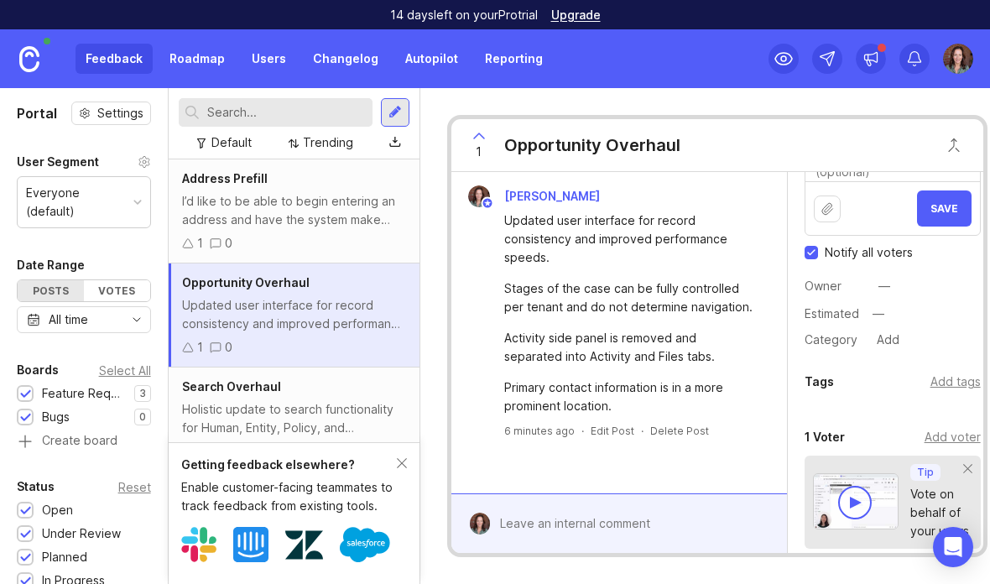
scroll to position [183, 0]
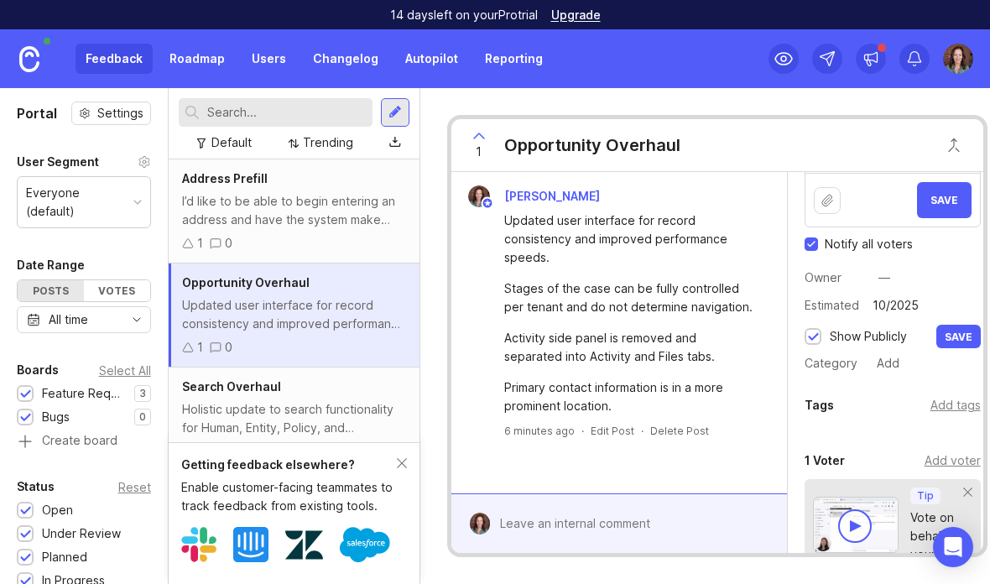
type input "10/2025"
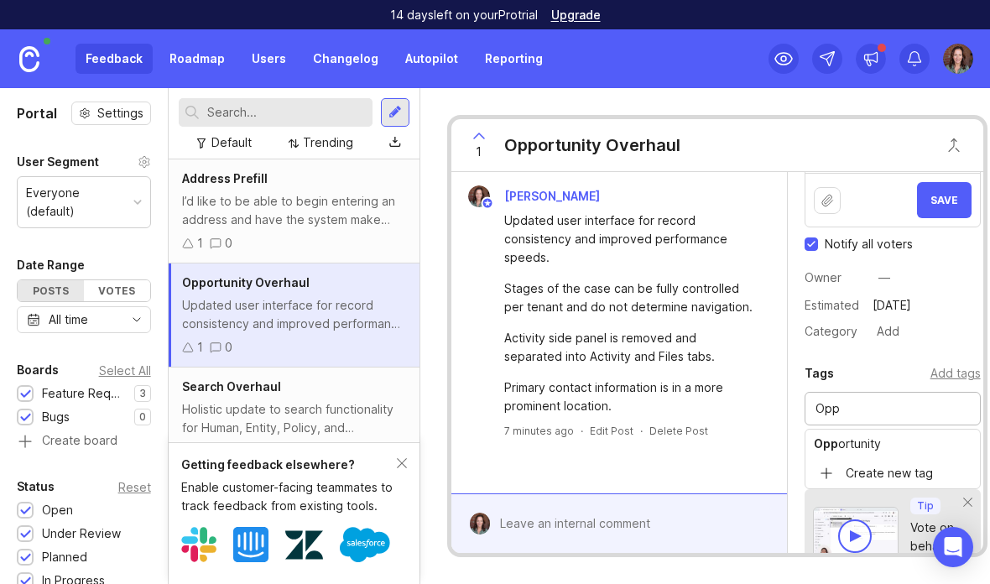
type input "Opp"
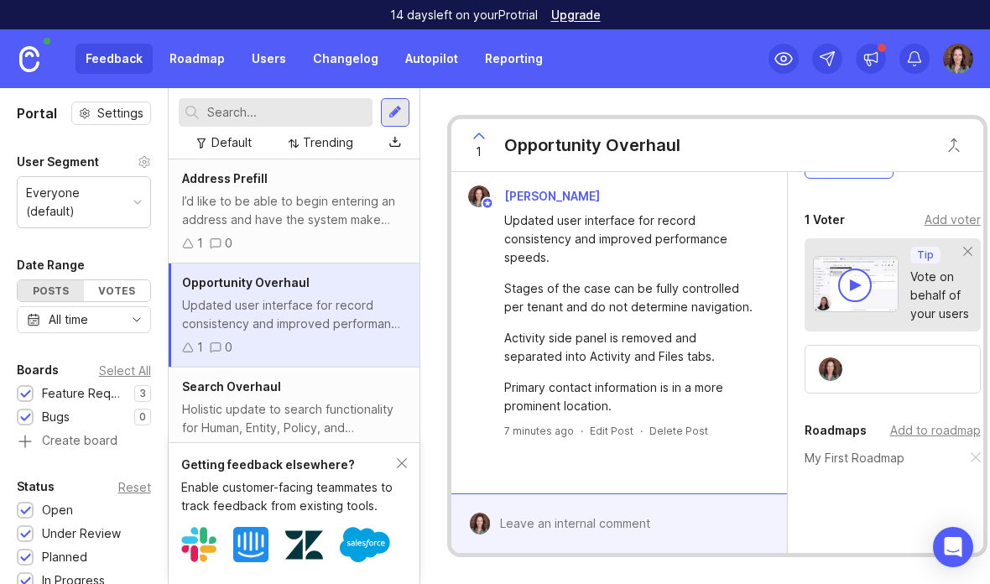
scroll to position [461, 0]
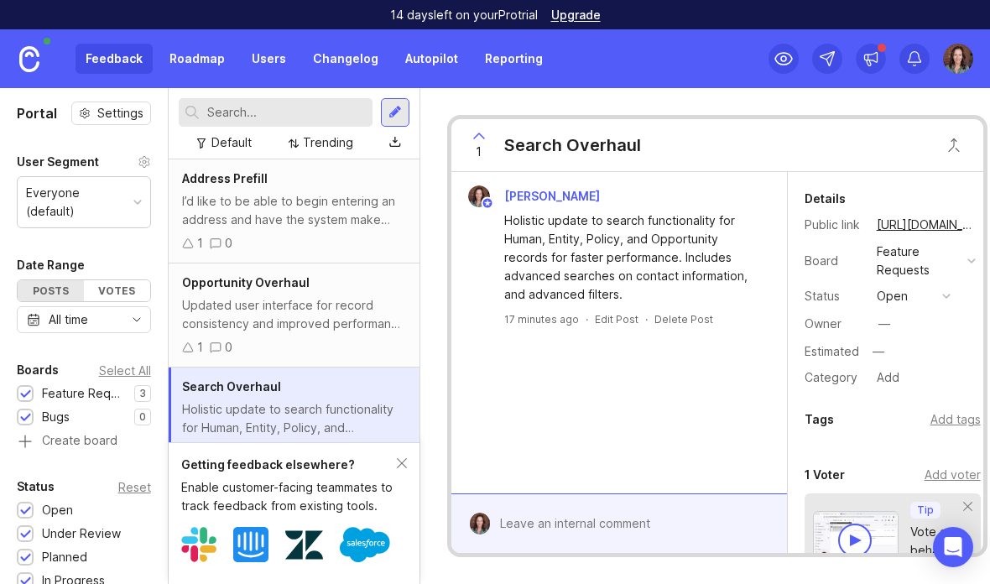
click at [951, 295] on button "open" at bounding box center [914, 296] width 84 height 22
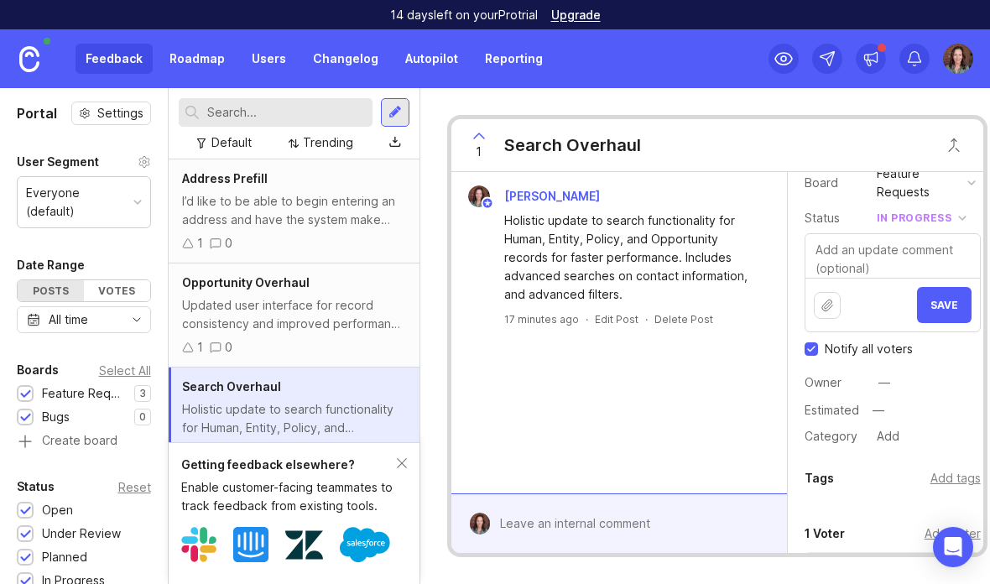
scroll to position [77, 0]
click at [914, 249] on textarea at bounding box center [893, 257] width 175 height 44
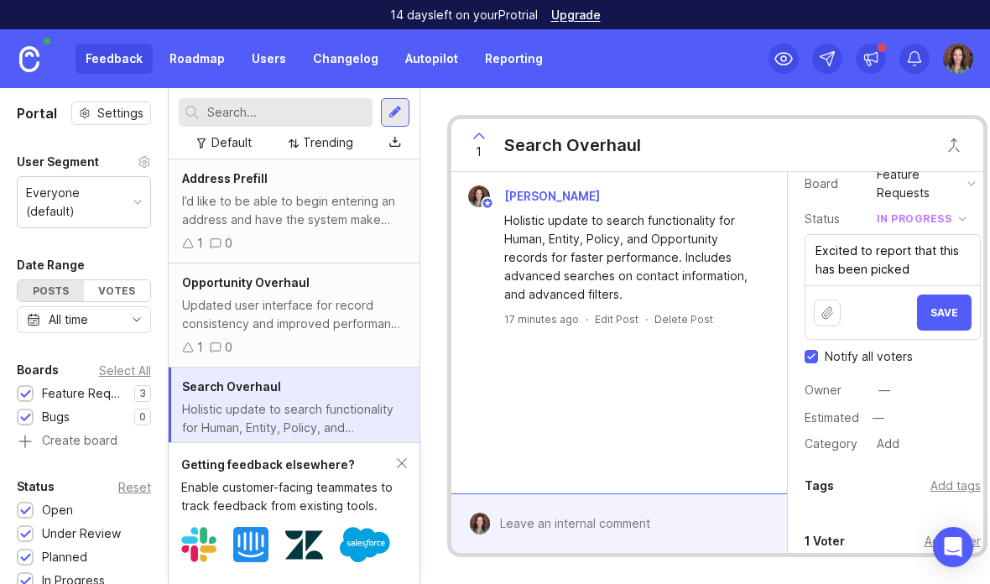
scroll to position [0, 0]
click at [951, 264] on textarea "Excited to report that this has been picked" at bounding box center [893, 260] width 175 height 50
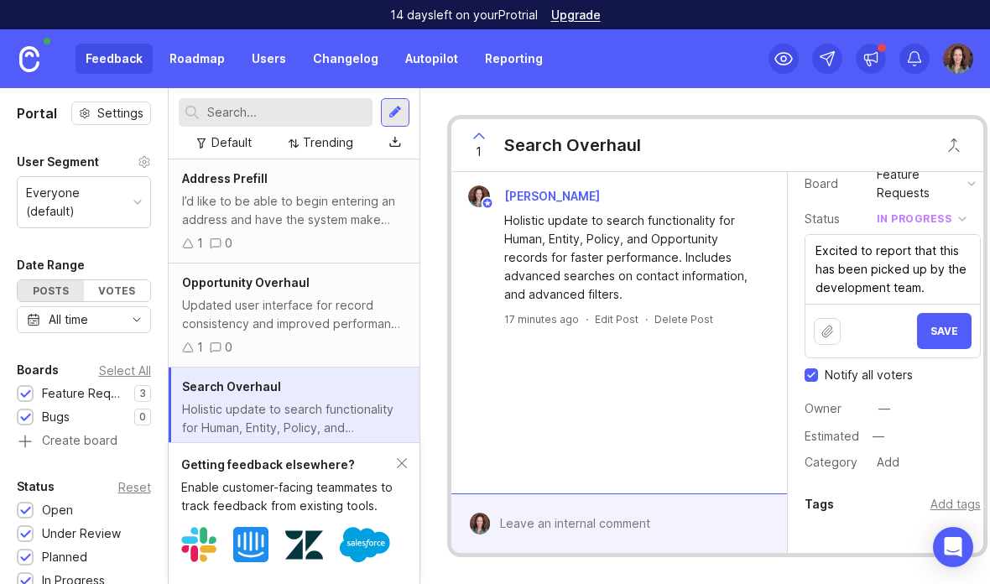
type textarea "Excited to report that this has been picked up by the development team."
click at [952, 332] on span "Save" at bounding box center [945, 331] width 28 height 13
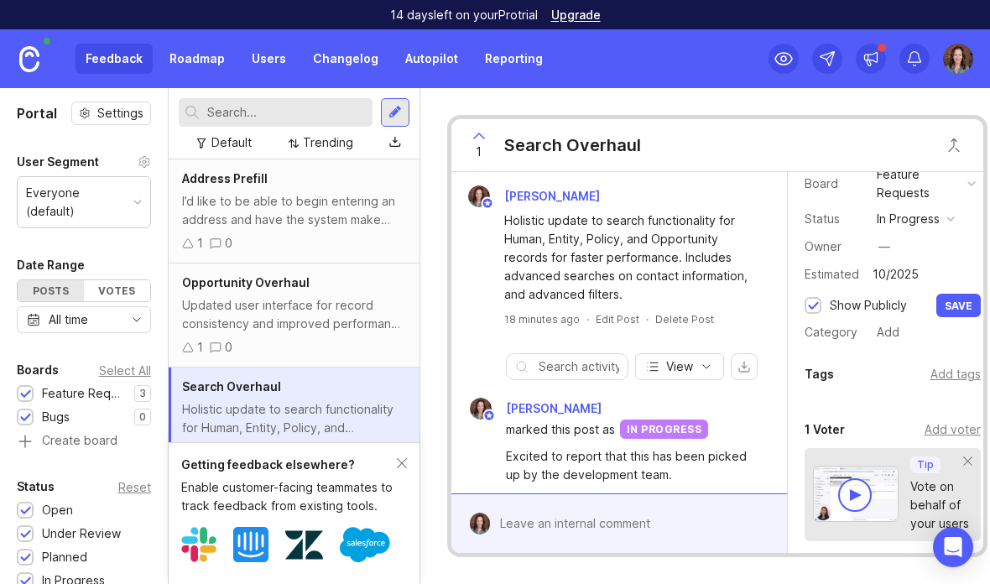
type input "10/2025"
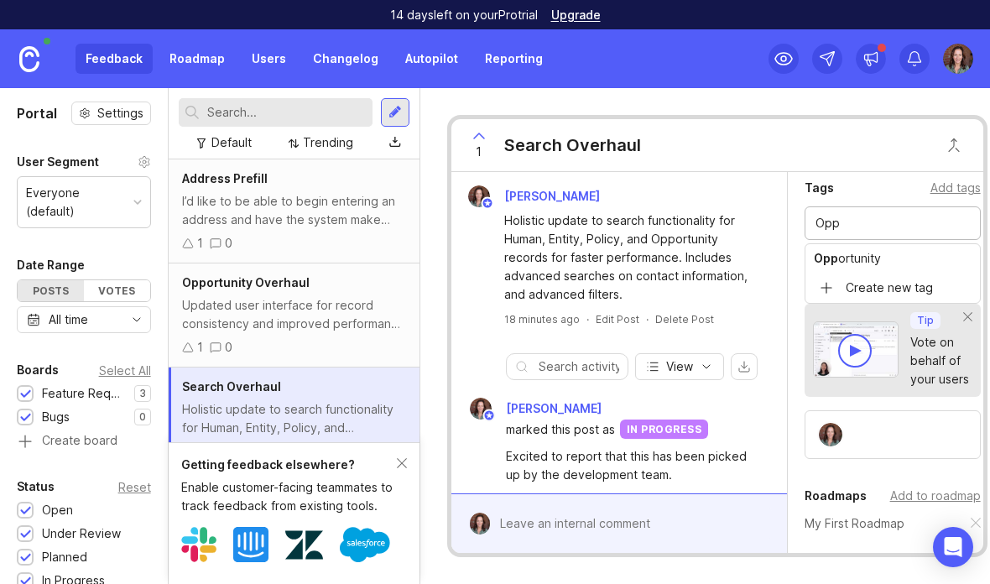
scroll to position [263, 0]
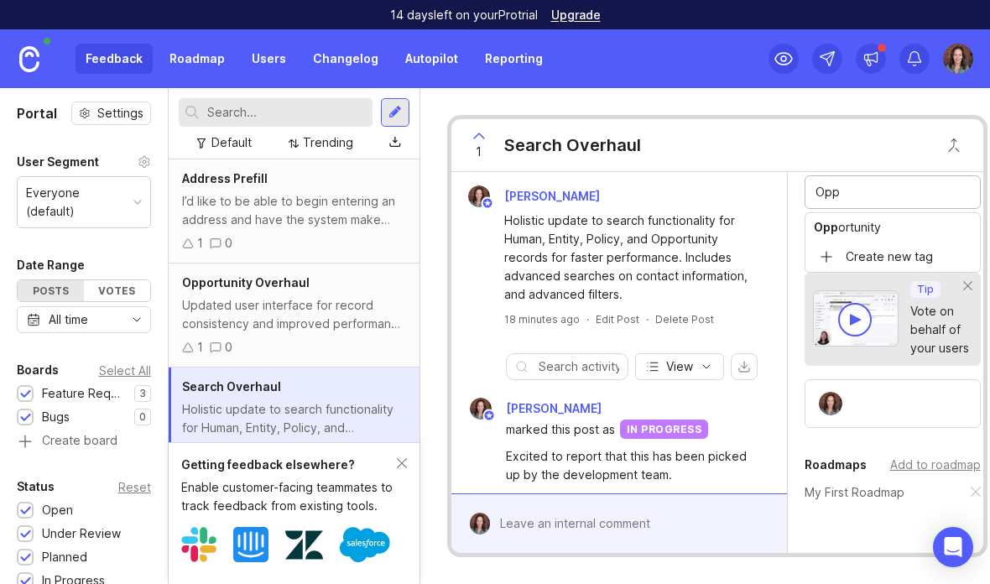
type input "Opp"
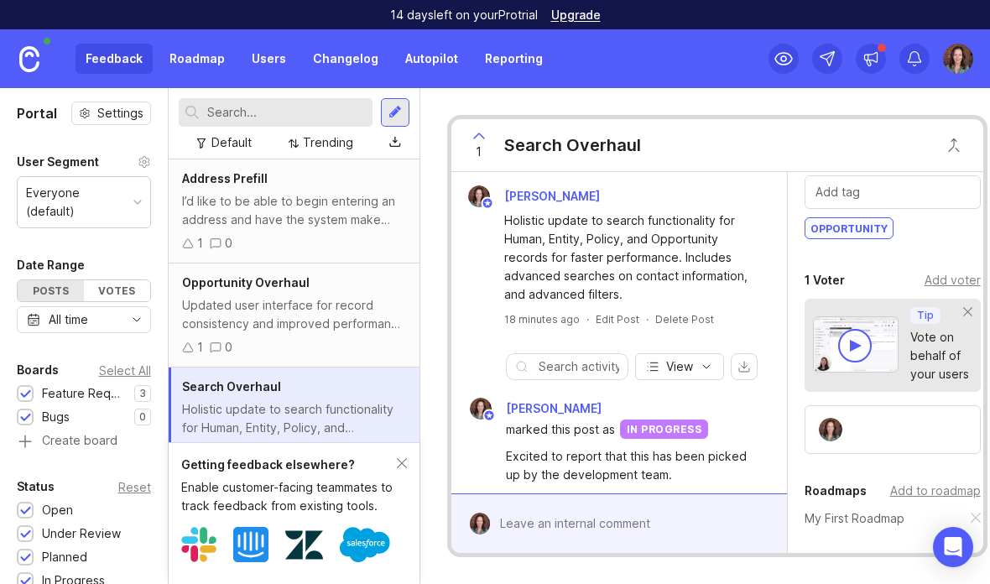
click at [931, 188] on input "text" at bounding box center [893, 192] width 154 height 18
type input "Ent"
click at [884, 225] on div "Opportunity" at bounding box center [849, 228] width 87 height 20
click at [936, 177] on div at bounding box center [893, 192] width 176 height 34
click at [922, 191] on input "text" at bounding box center [893, 192] width 154 height 18
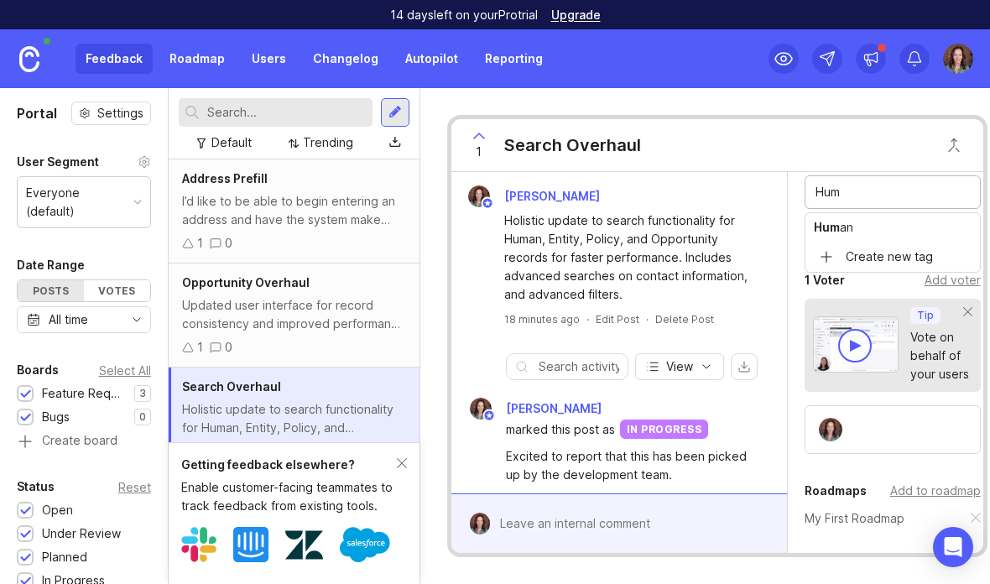
type input "Hum"
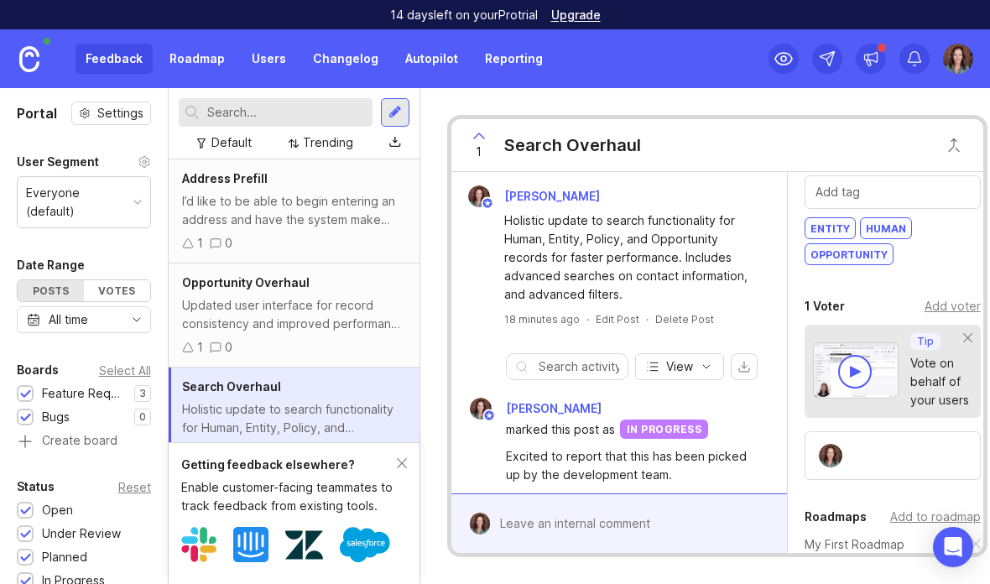
click at [900, 195] on input "text" at bounding box center [893, 192] width 154 height 18
type input "E"
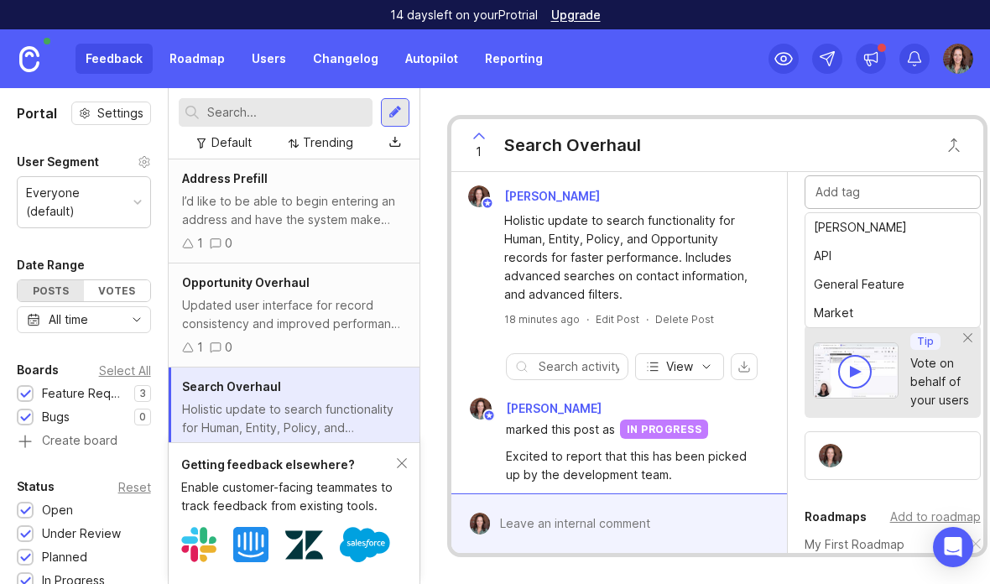
click at [791, 149] on div "1 Search Overhaul" at bounding box center [718, 145] width 532 height 53
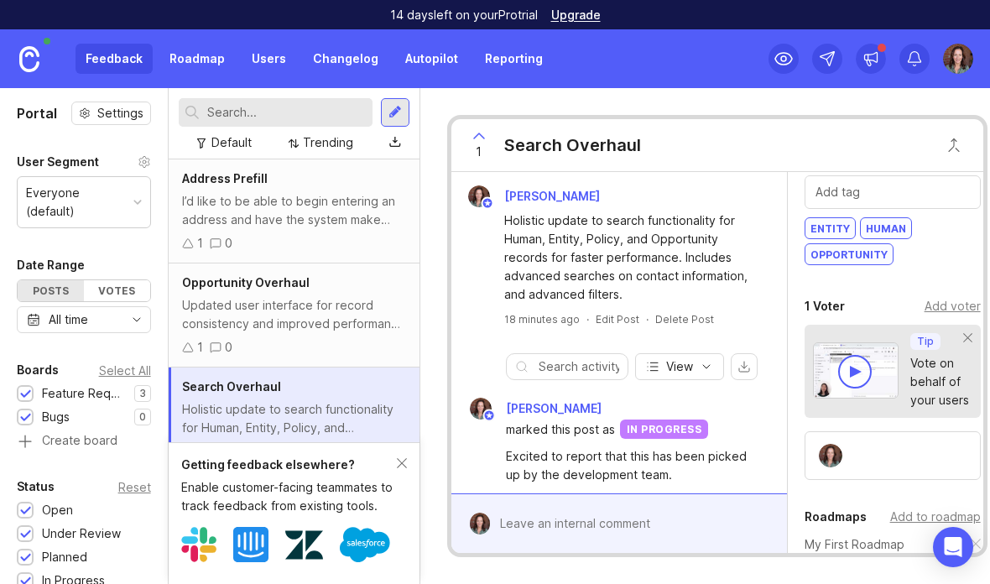
click at [932, 200] on input "text" at bounding box center [893, 192] width 154 height 18
type input "Policy"
click at [520, 517] on div "Pin Comment" at bounding box center [539, 514] width 66 height 14
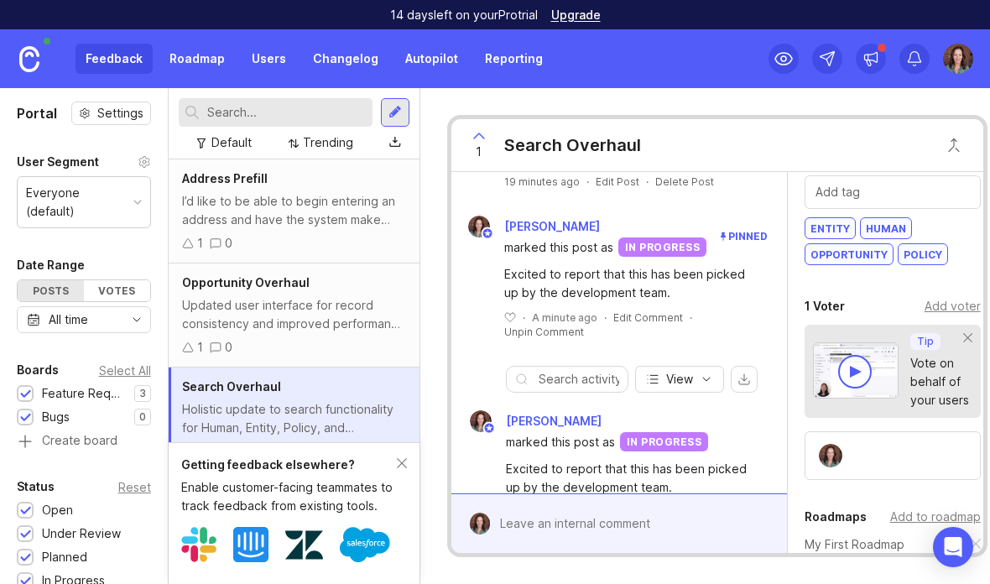
scroll to position [0, 0]
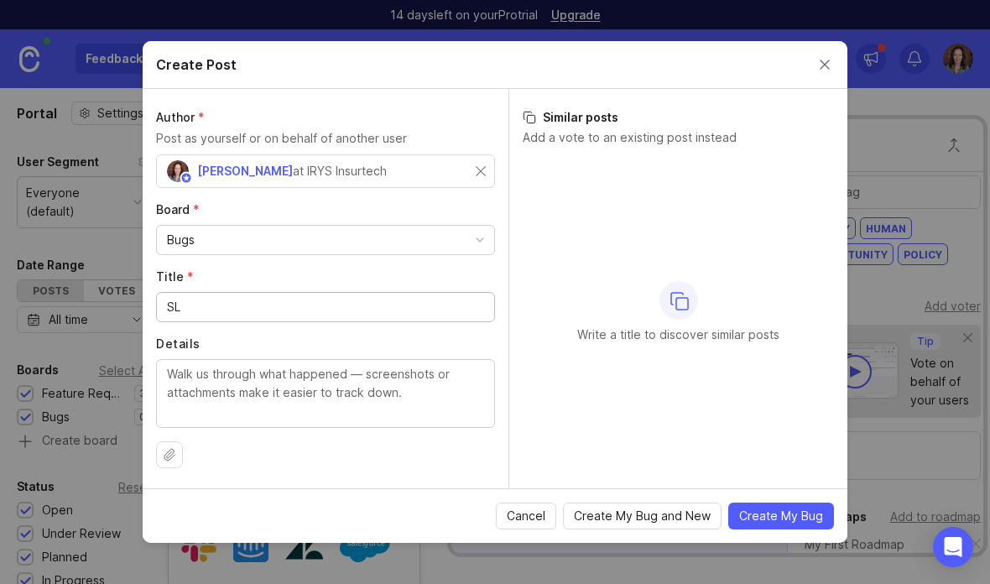
type input "S"
type input "Slow Response Time on Entity Search"
click at [426, 386] on textarea "Details" at bounding box center [325, 392] width 317 height 55
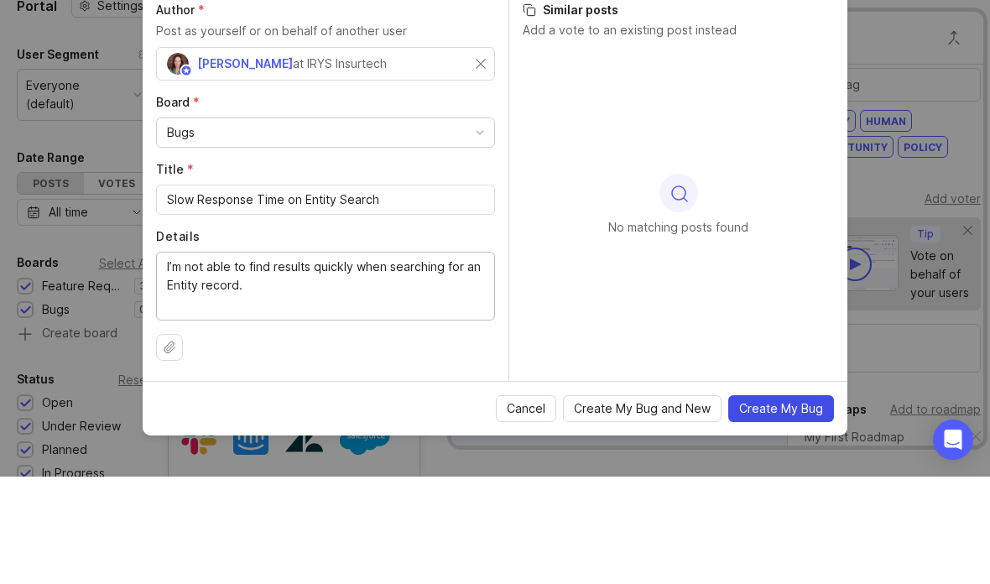
type textarea "I’m not able to find results quickly when searching for an Entity record."
click at [808, 508] on span "Create My Bug" at bounding box center [781, 516] width 84 height 17
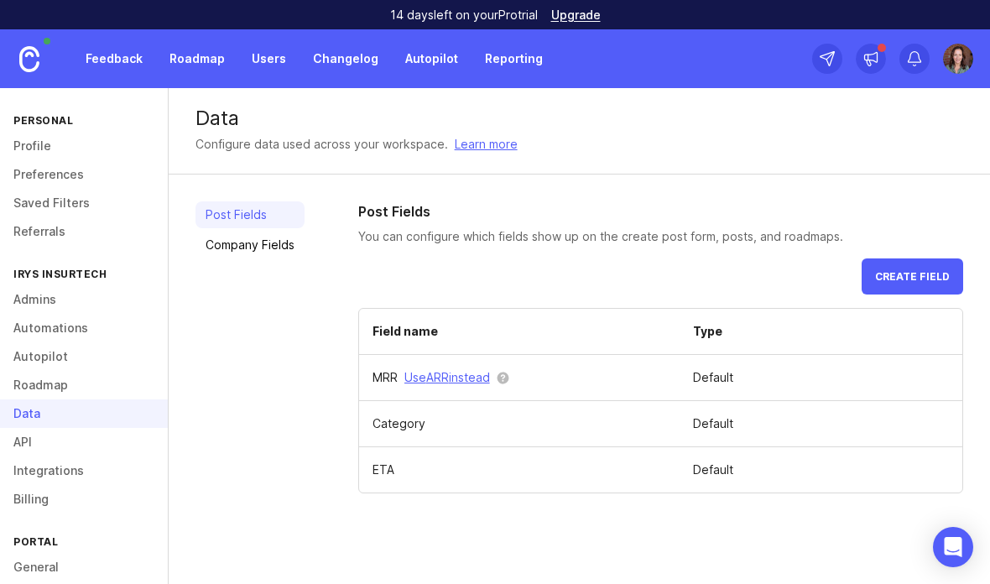
click at [807, 412] on td "Default" at bounding box center [821, 424] width 283 height 46
click at [805, 414] on td "Default" at bounding box center [821, 424] width 283 height 46
click at [560, 427] on td "Category" at bounding box center [519, 424] width 321 height 46
click at [546, 421] on td "Category" at bounding box center [519, 424] width 321 height 46
click at [522, 437] on td "Category" at bounding box center [519, 424] width 321 height 46
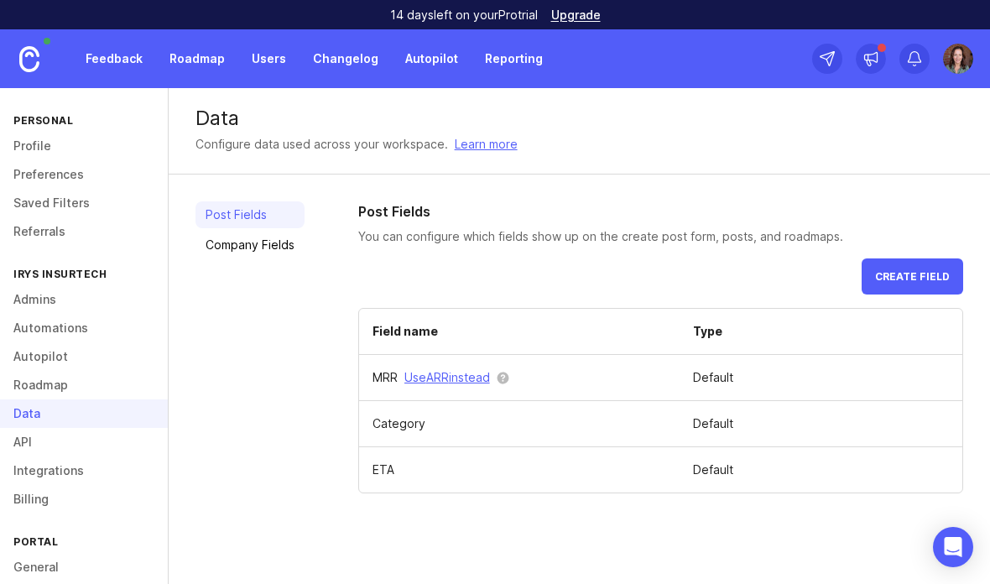
click at [411, 421] on td "Category" at bounding box center [519, 424] width 321 height 46
click at [401, 483] on td "ETA" at bounding box center [519, 470] width 321 height 46
click at [256, 313] on div "Post Fields Company Fields" at bounding box center [250, 360] width 109 height 319
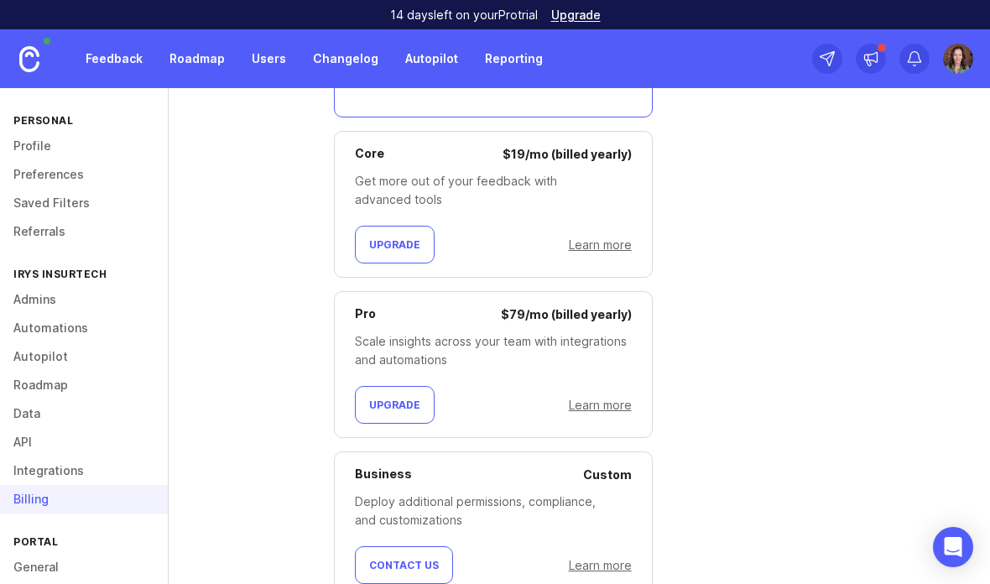
scroll to position [875, 0]
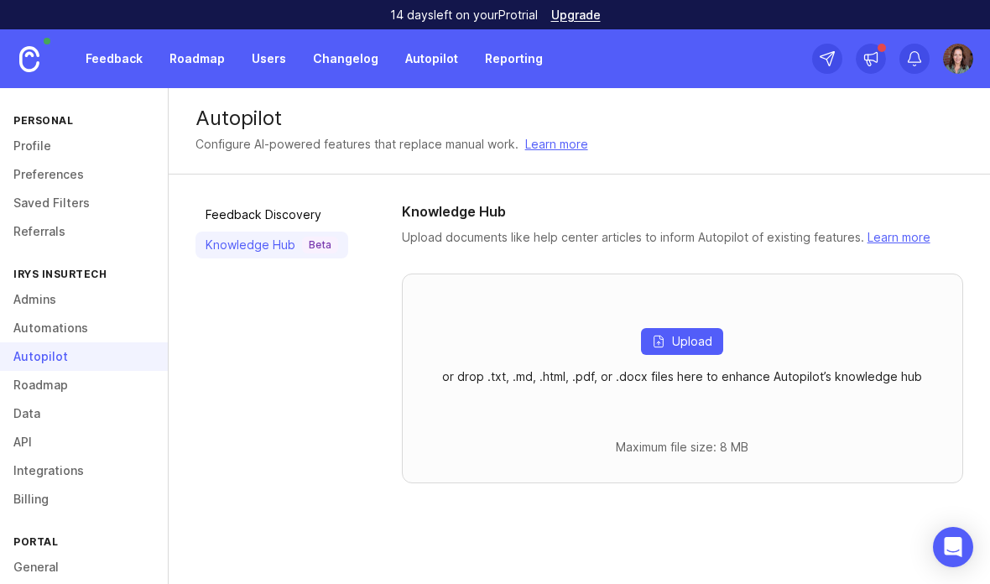
click at [556, 146] on link "Learn more" at bounding box center [556, 144] width 63 height 18
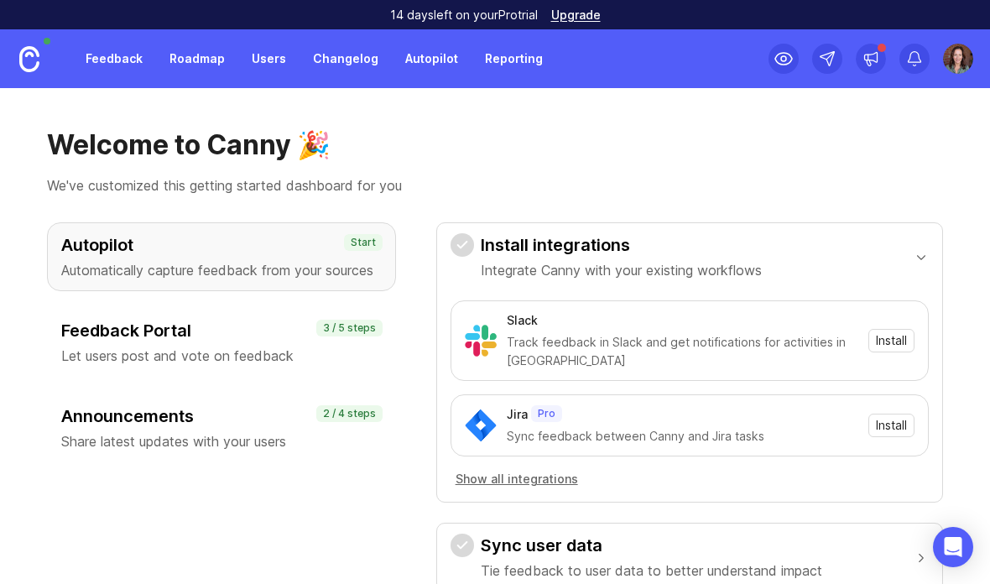
click at [131, 423] on h3 "Announcements" at bounding box center [221, 417] width 321 height 24
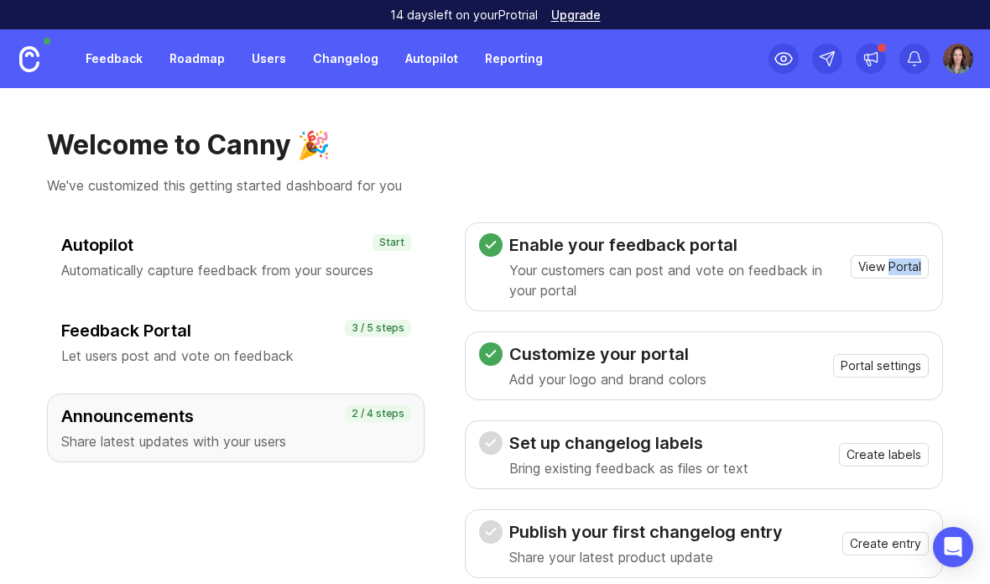
click at [972, 179] on div "Welcome to Canny 🎉 We've customized this getting started dashboard for you Auto…" at bounding box center [495, 336] width 990 height 496
click at [866, 264] on span "View Portal" at bounding box center [890, 267] width 63 height 17
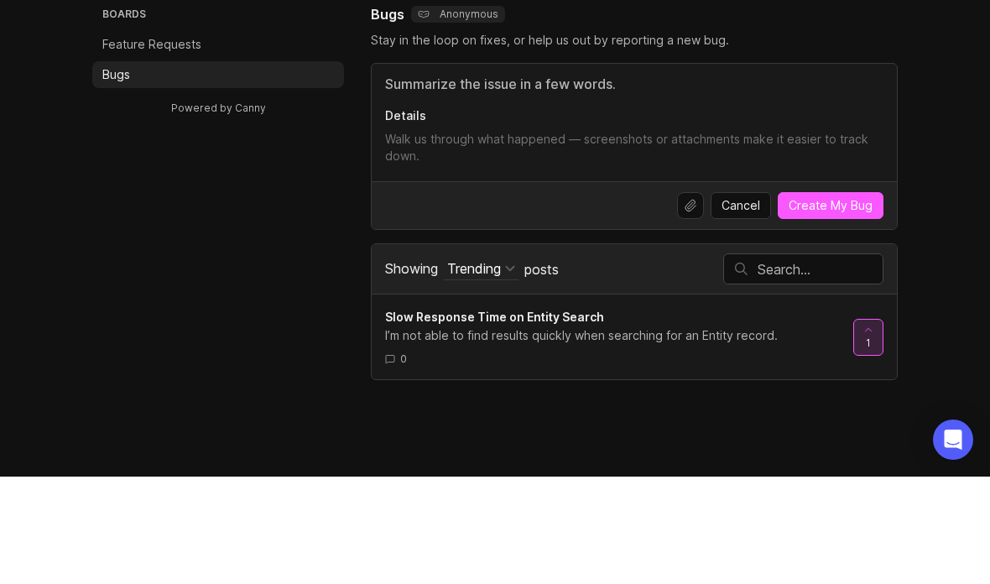
scroll to position [67, 0]
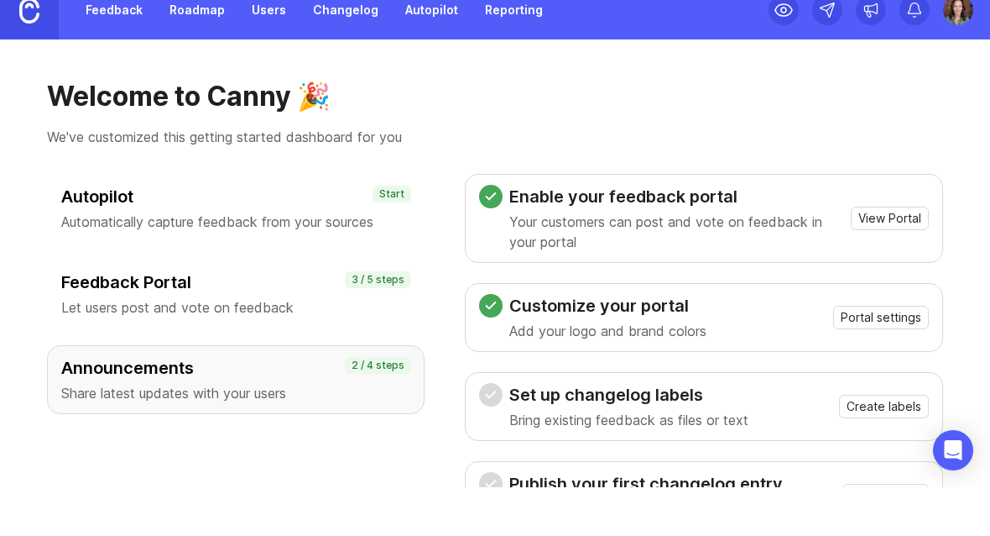
scroll to position [49, 0]
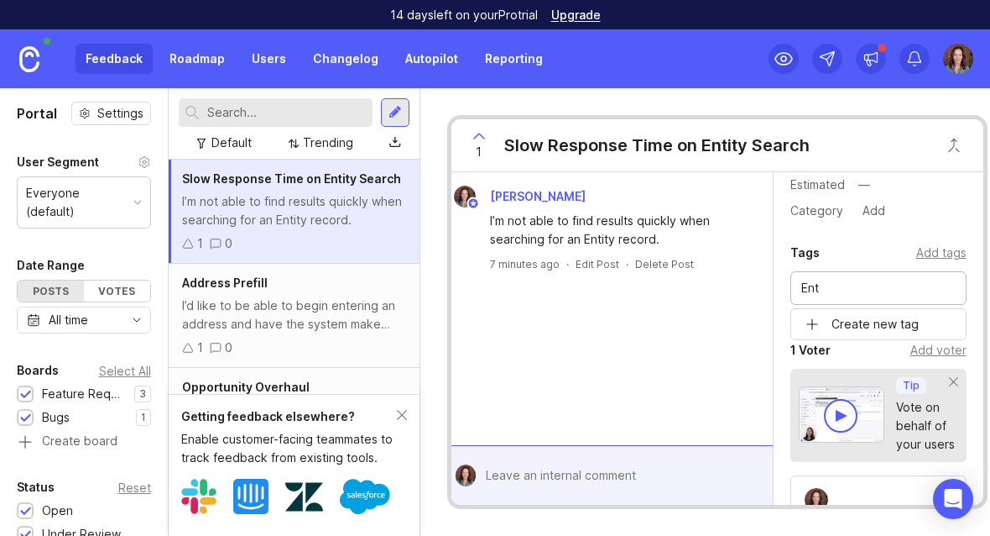
scroll to position [139, 0]
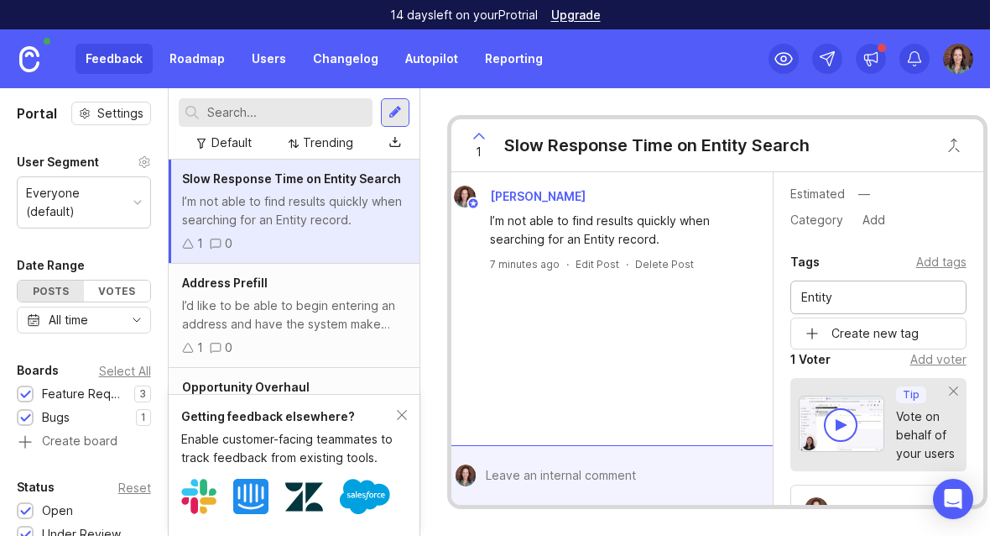
type input "Entity"
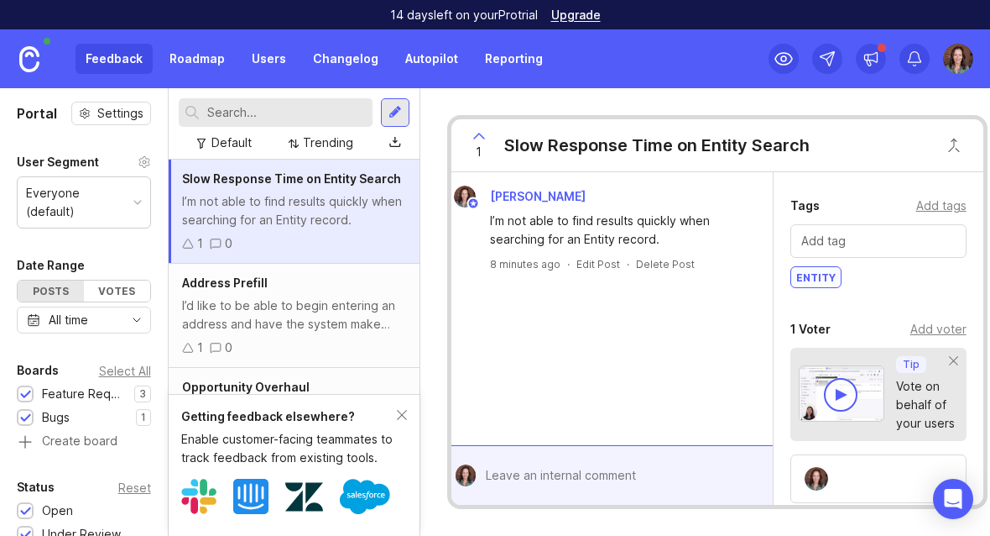
scroll to position [0, 0]
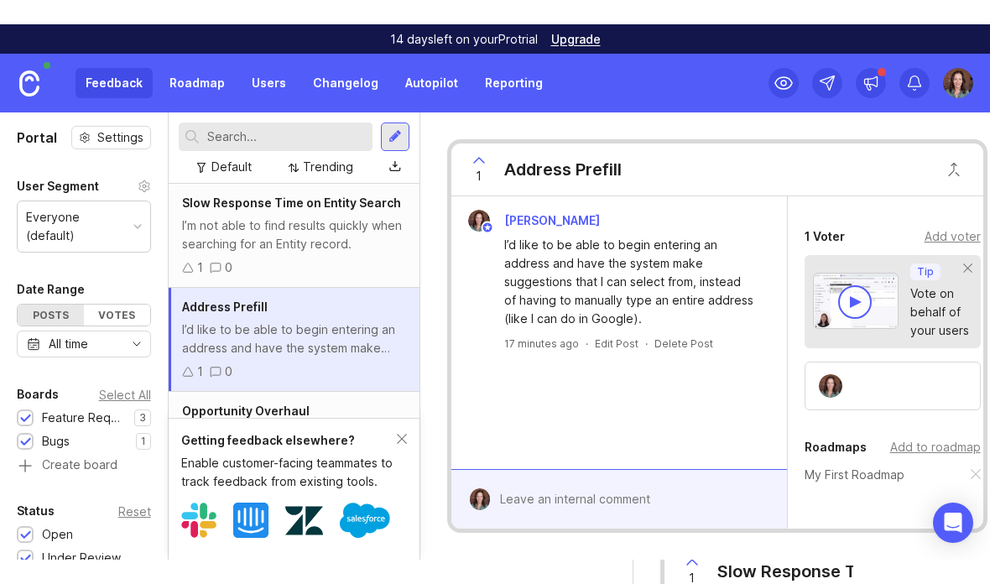
scroll to position [314, 0]
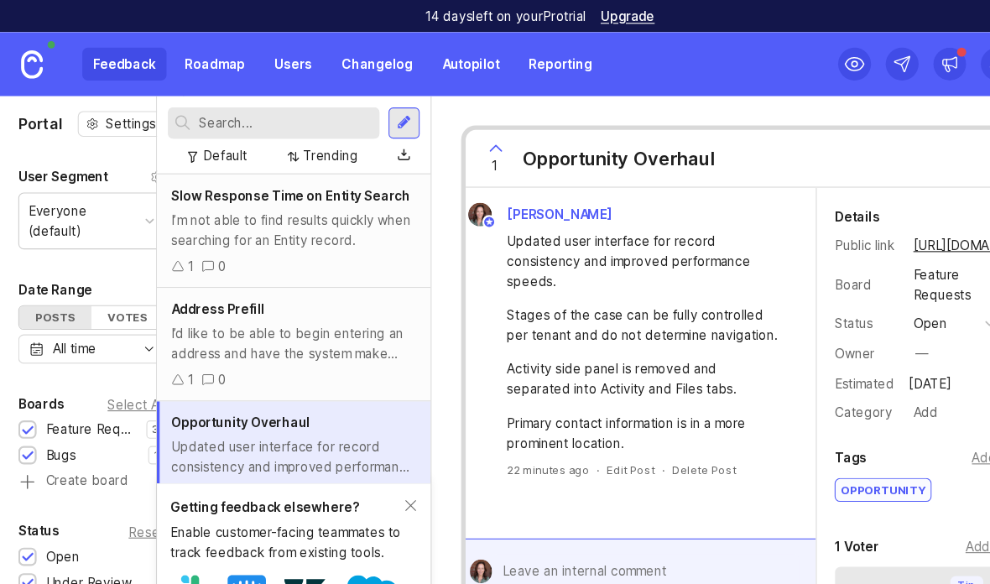
scroll to position [0, 24]
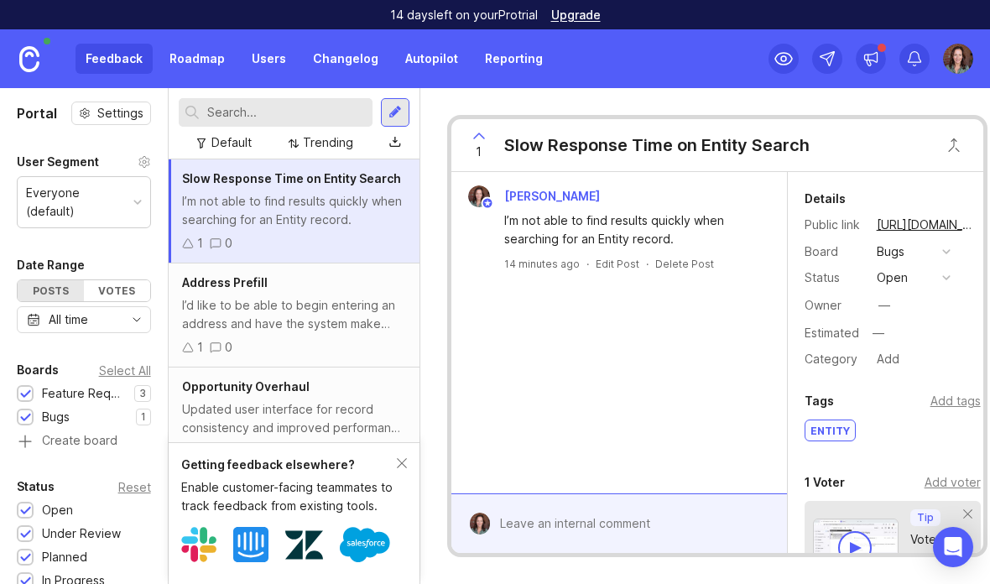
click at [739, 494] on div "[PERSON_NAME] I’m not able to find results quickly when searching for an Entity…" at bounding box center [620, 332] width 336 height 321
click at [682, 400] on div "[PERSON_NAME] I’m not able to find results quickly when searching for an Entity…" at bounding box center [620, 332] width 336 height 321
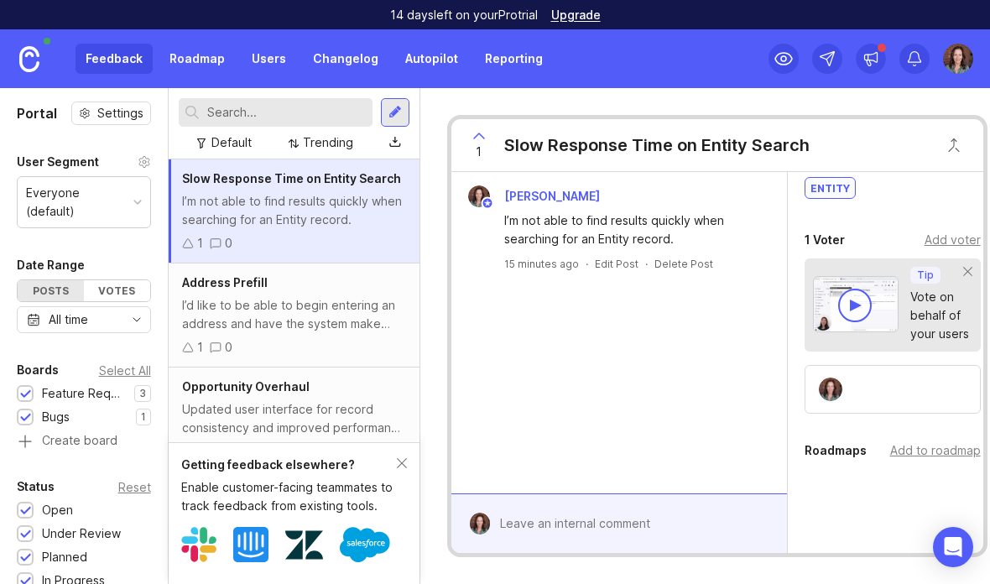
click at [767, 383] on div "[PERSON_NAME] I’m not able to find results quickly when searching for an Entity…" at bounding box center [620, 332] width 336 height 321
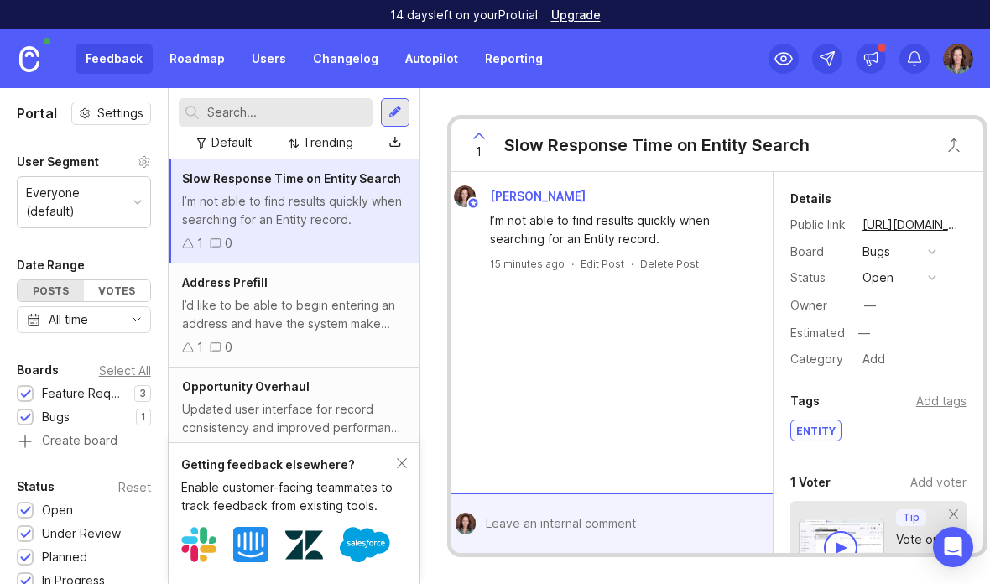
click at [929, 276] on div "button" at bounding box center [932, 278] width 8 height 8
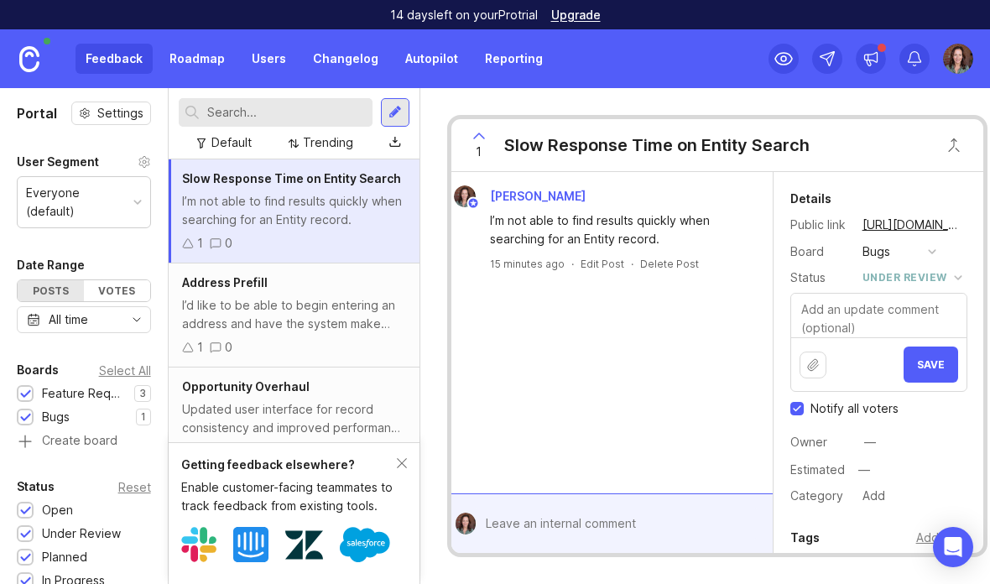
click at [698, 410] on div "[PERSON_NAME] I’m not able to find results quickly when searching for an Entity…" at bounding box center [605, 332] width 336 height 321
click at [799, 409] on input "Notify all voters" at bounding box center [797, 408] width 13 height 13
checkbox input "false"
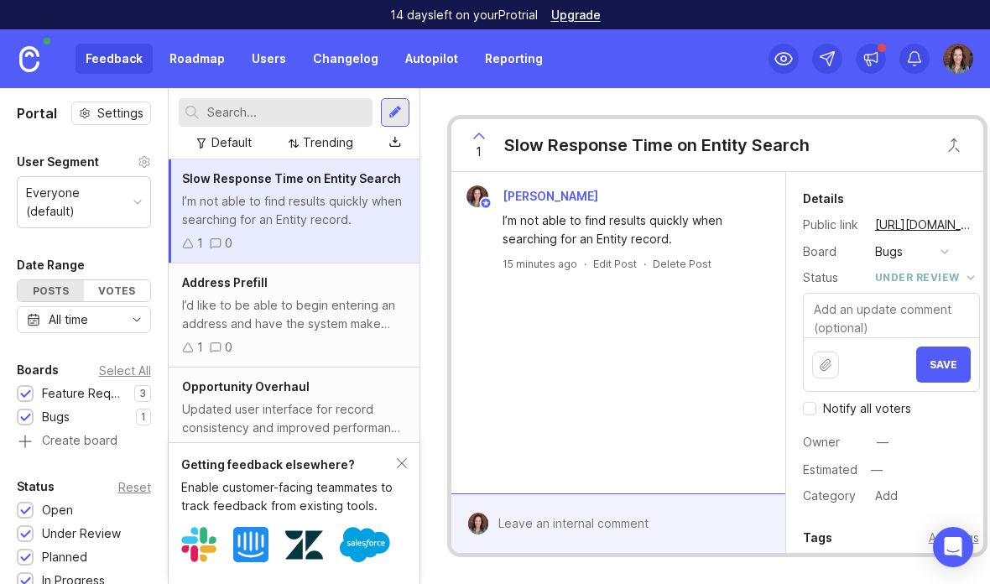
scroll to position [0, 3]
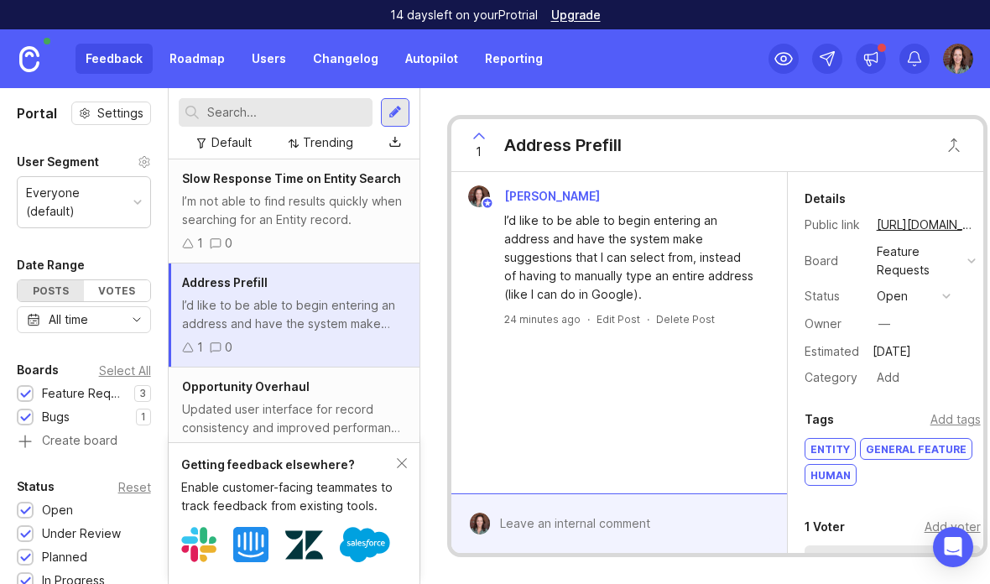
click at [938, 298] on button "open" at bounding box center [914, 296] width 84 height 22
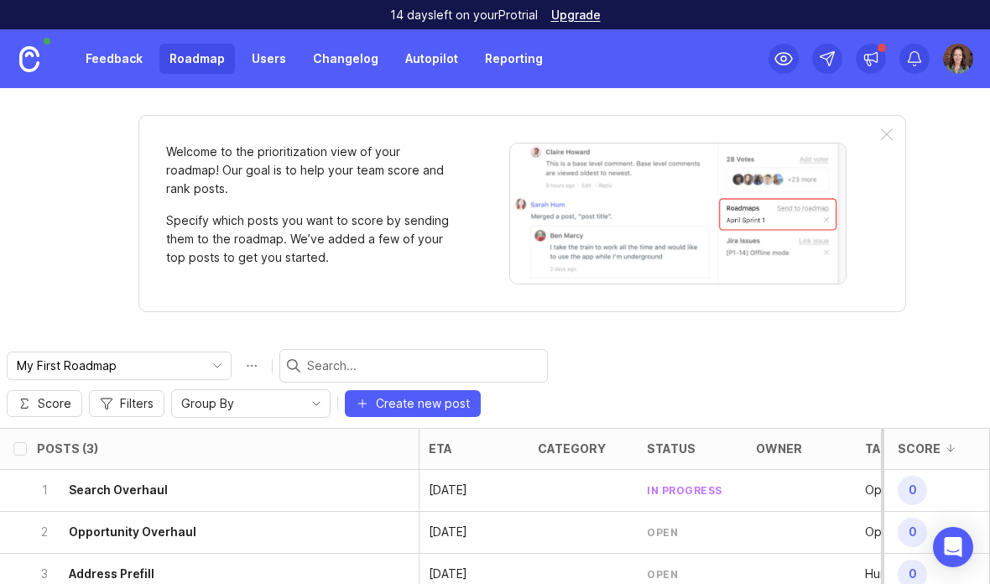
scroll to position [0, 4]
click at [674, 525] on div "open" at bounding box center [662, 532] width 31 height 14
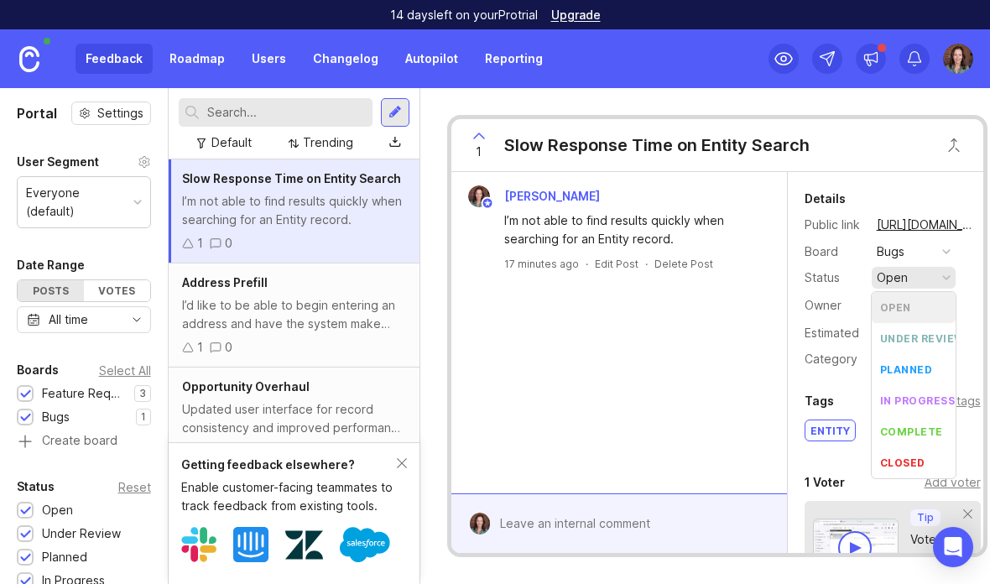
click at [944, 279] on div "button" at bounding box center [947, 278] width 8 height 8
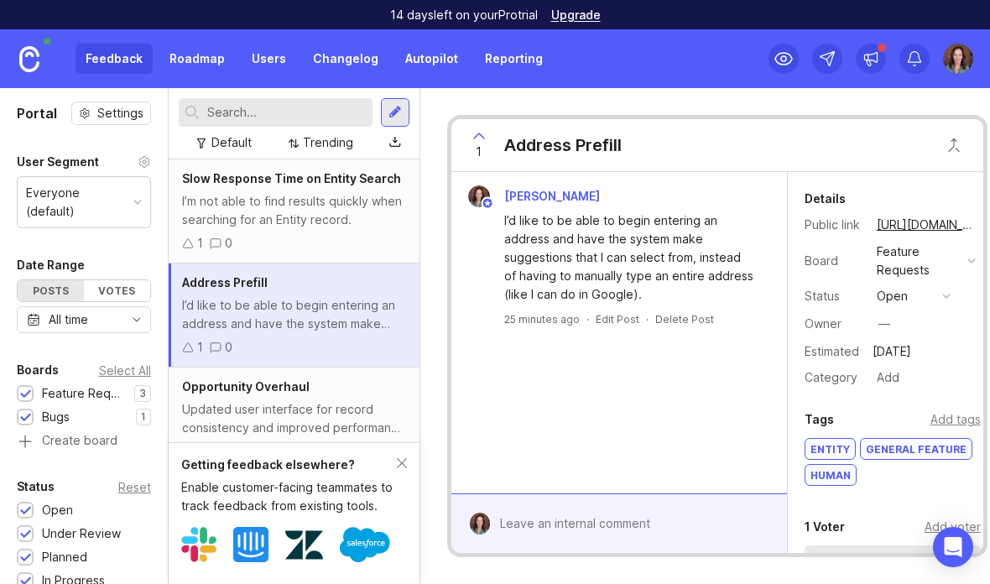
click at [936, 299] on button "open" at bounding box center [914, 296] width 84 height 22
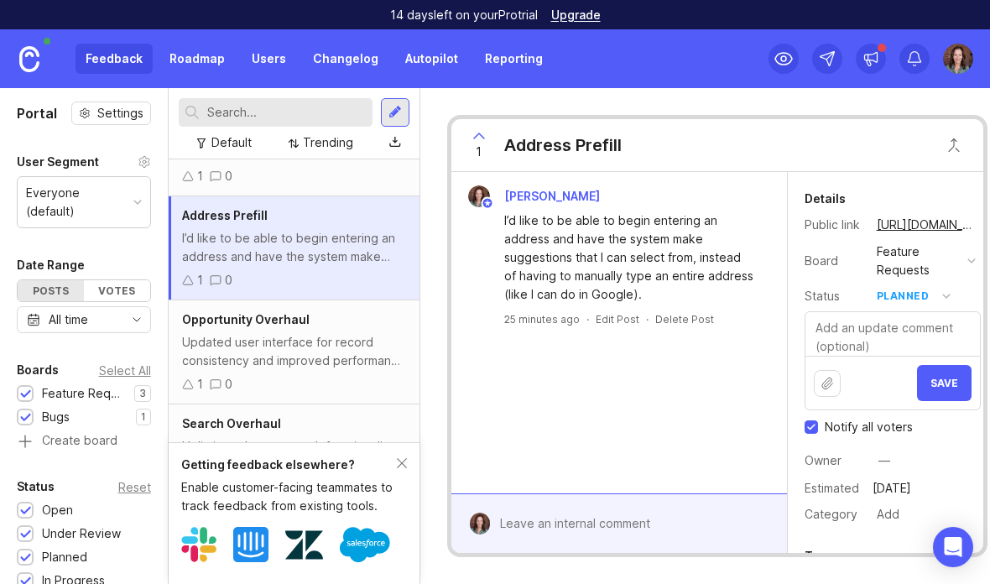
scroll to position [66, 0]
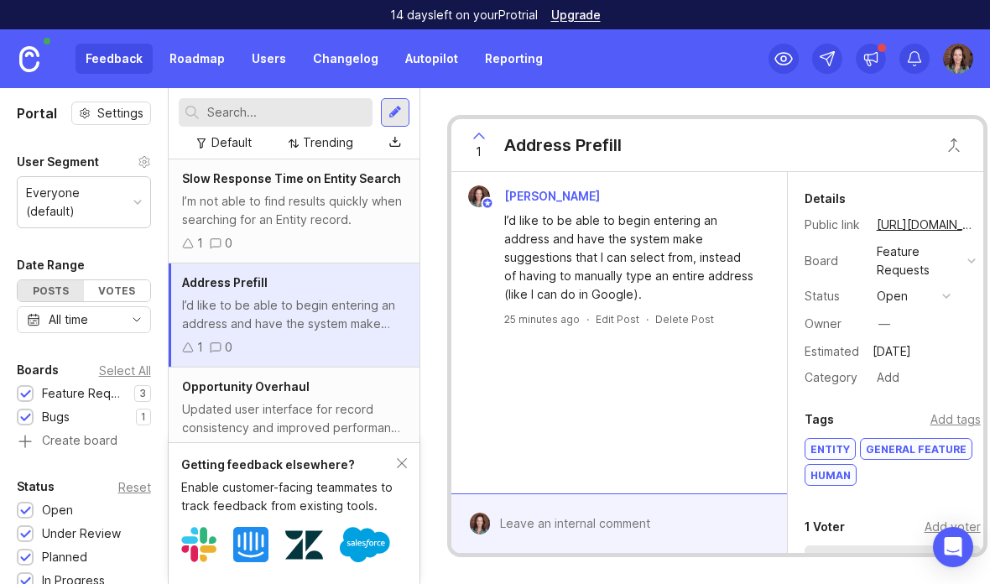
click at [331, 211] on div "I’m not able to find results quickly when searching for an Entity record." at bounding box center [294, 210] width 224 height 37
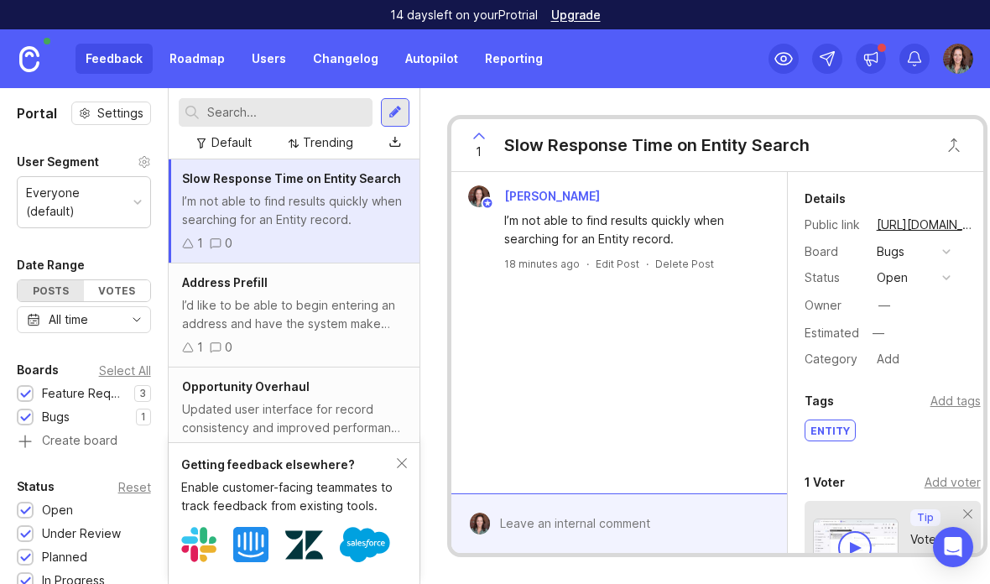
click at [953, 281] on button "open" at bounding box center [914, 278] width 84 height 22
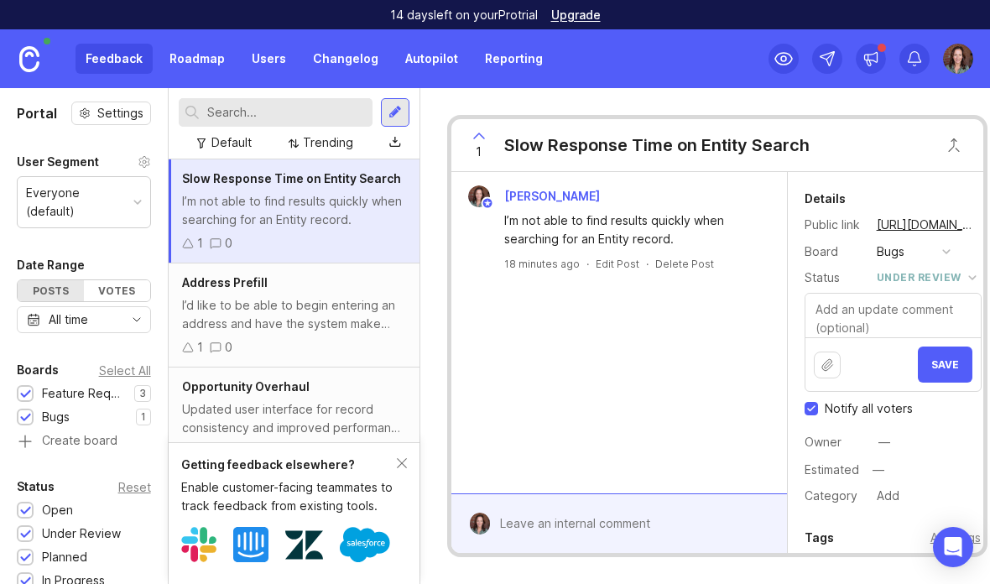
click at [886, 406] on span "Notify all voters" at bounding box center [869, 408] width 88 height 17
click at [818, 406] on input "Notify all voters" at bounding box center [811, 408] width 13 height 13
checkbox input "false"
click at [951, 369] on span "Save" at bounding box center [946, 364] width 28 height 13
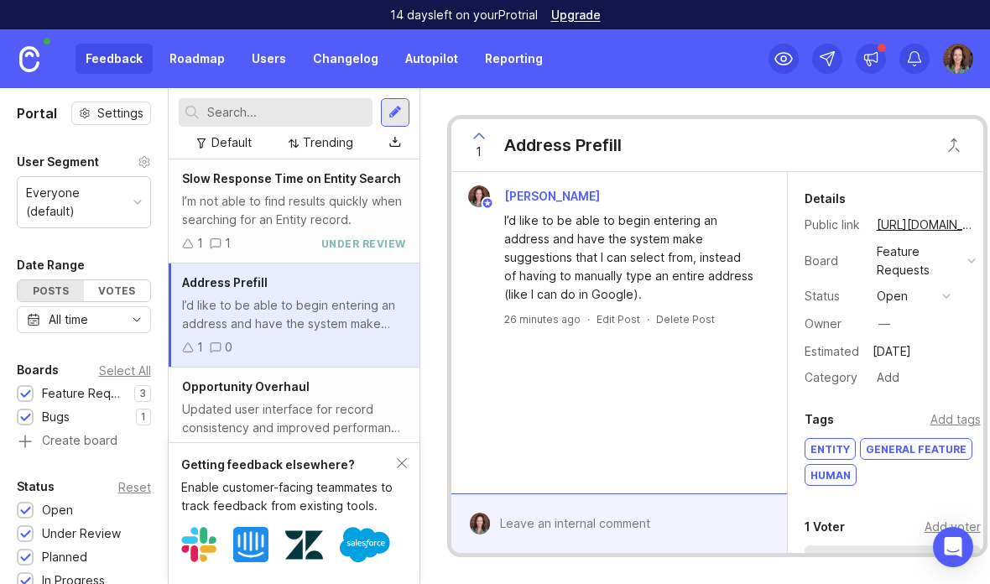
click at [948, 301] on button "open" at bounding box center [914, 296] width 84 height 22
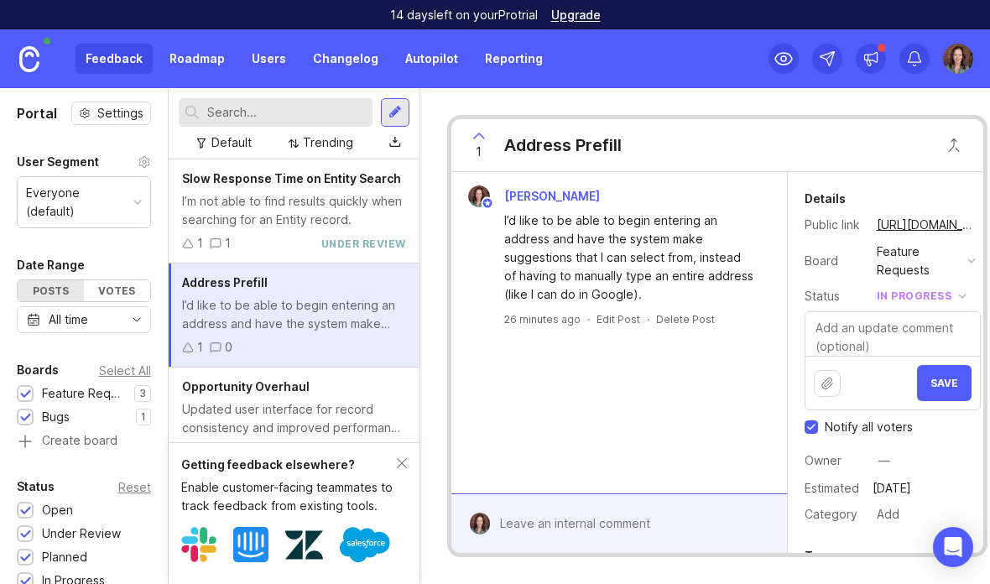
click at [887, 430] on span "Notify all voters" at bounding box center [869, 427] width 88 height 17
click at [818, 430] on input "Notify all voters" at bounding box center [811, 427] width 13 height 13
checkbox input "false"
click at [954, 383] on span "Save" at bounding box center [945, 383] width 28 height 13
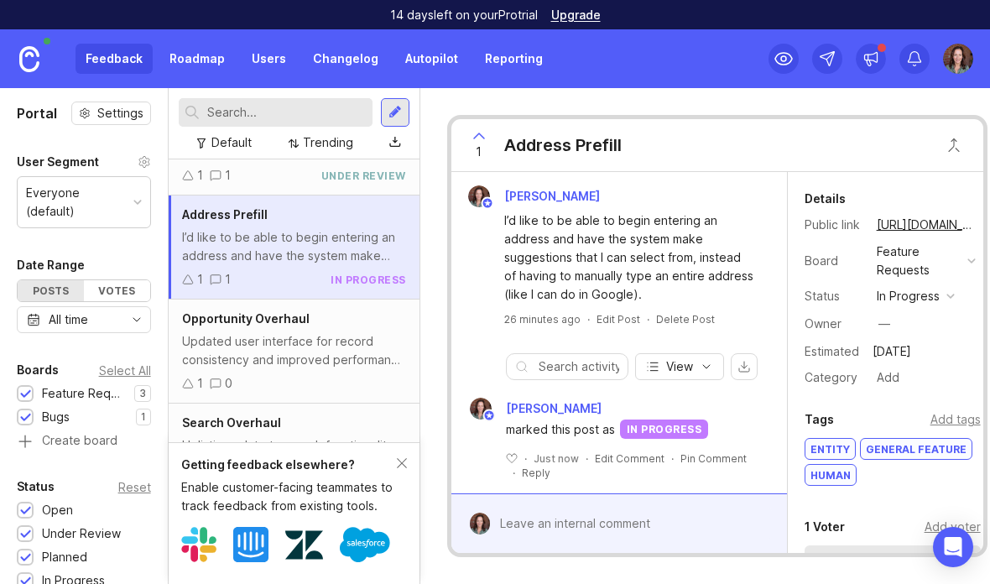
scroll to position [66, 0]
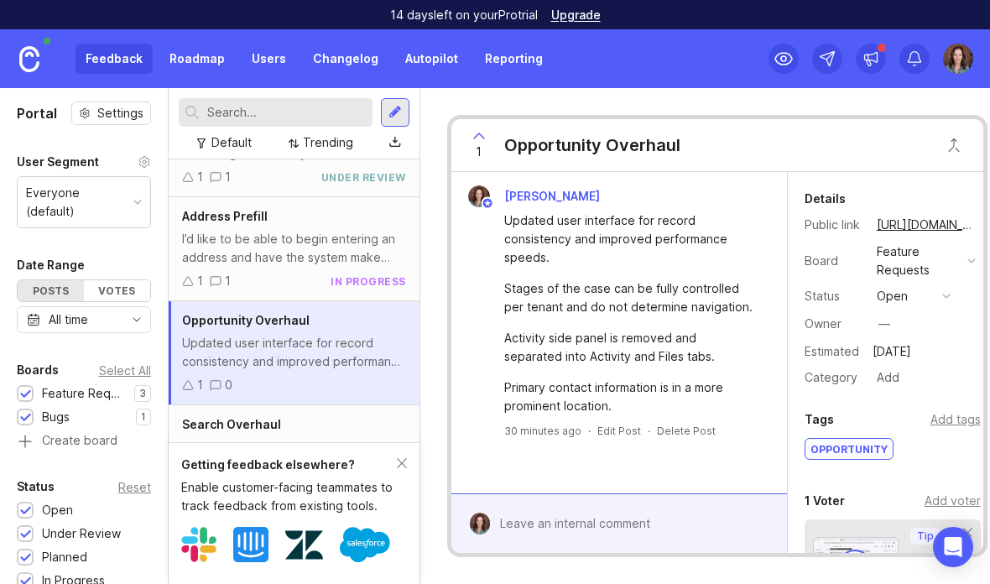
click at [955, 295] on button "open" at bounding box center [914, 296] width 84 height 22
click at [938, 294] on button "open" at bounding box center [914, 296] width 84 height 22
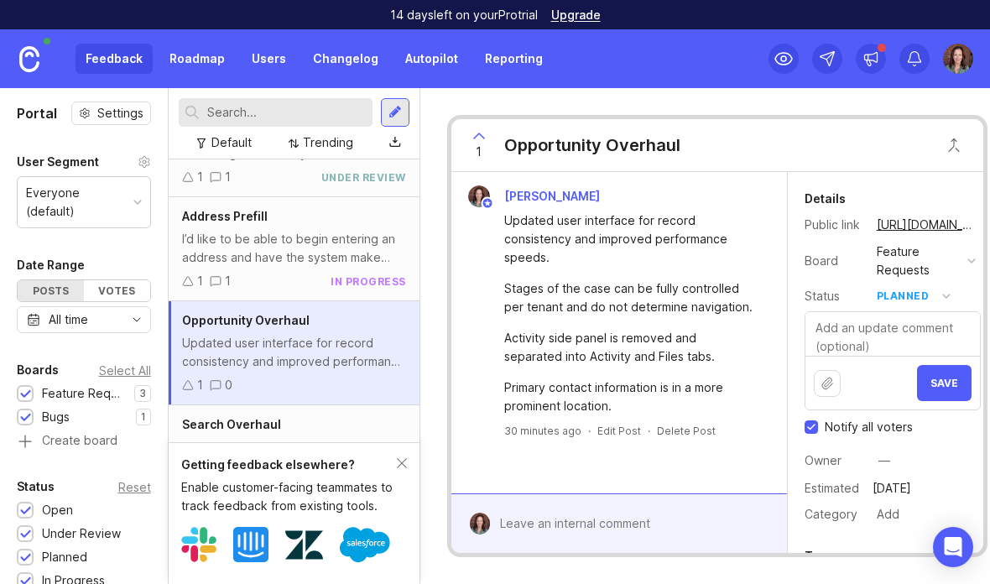
click at [867, 420] on span "Notify all voters" at bounding box center [869, 427] width 88 height 17
click at [818, 421] on input "Notify all voters" at bounding box center [811, 427] width 13 height 13
checkbox input "false"
click at [954, 386] on span "Save" at bounding box center [945, 383] width 28 height 13
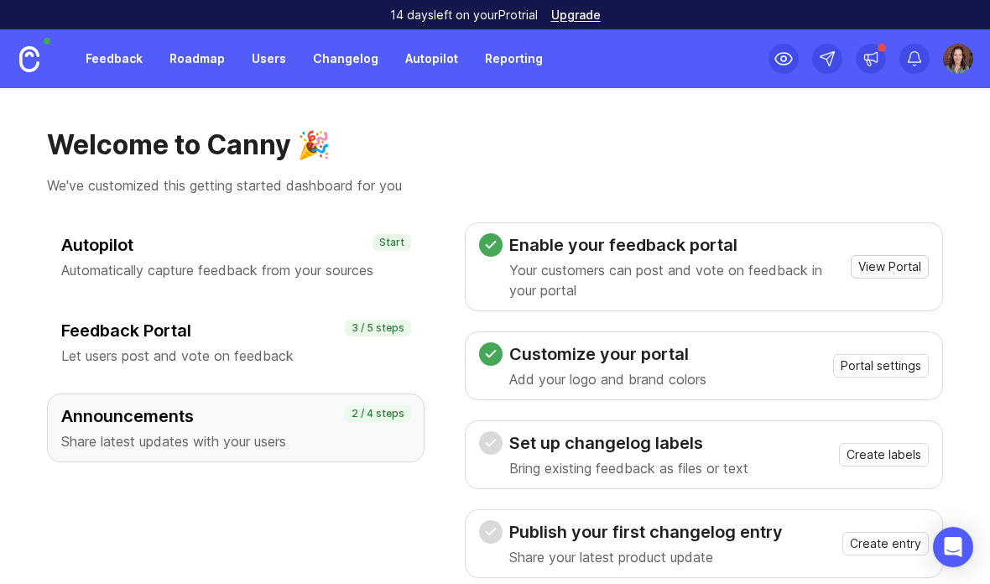
click at [906, 264] on span "View Portal" at bounding box center [890, 267] width 63 height 17
click at [965, 45] on img at bounding box center [958, 59] width 30 height 30
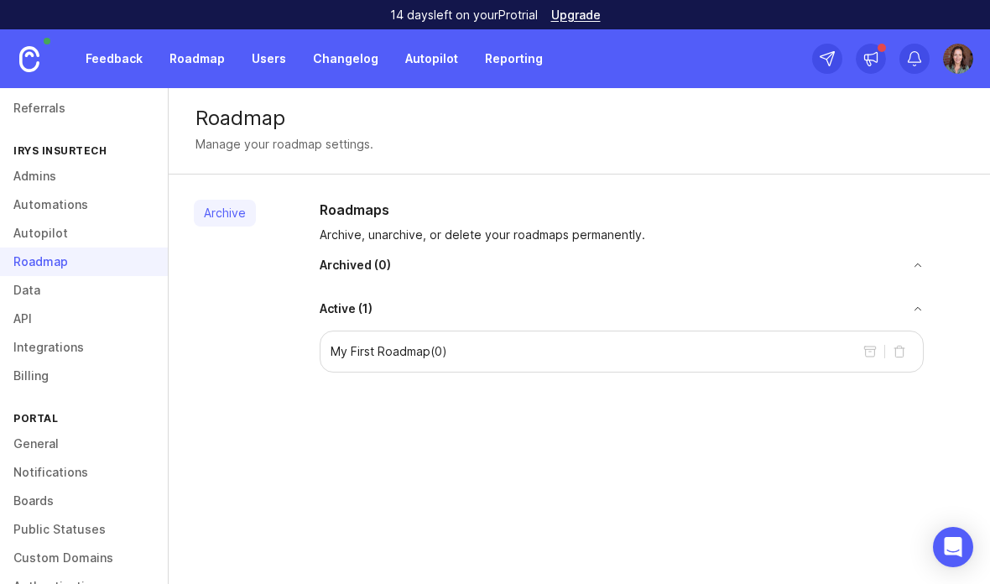
scroll to position [123, 0]
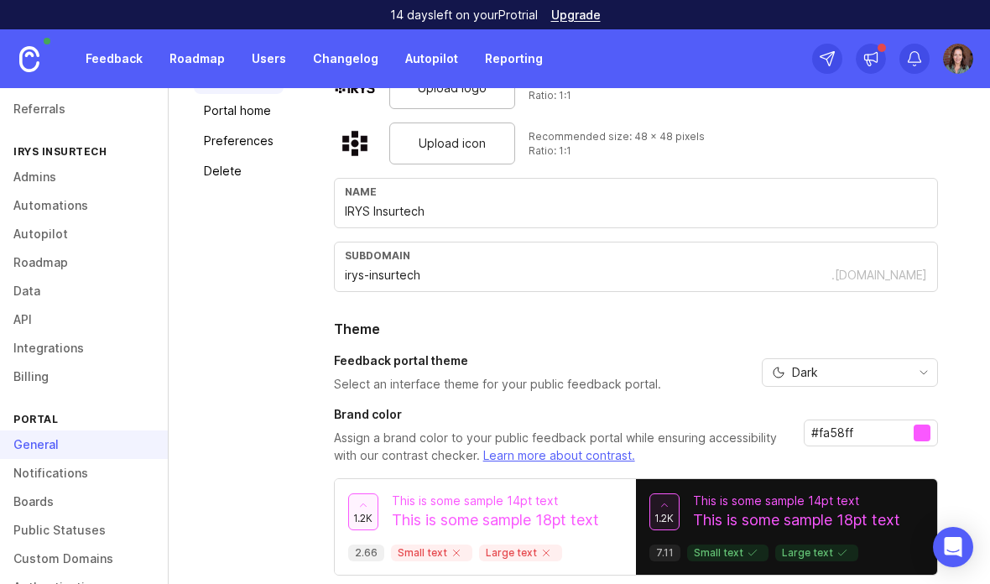
scroll to position [132, 0]
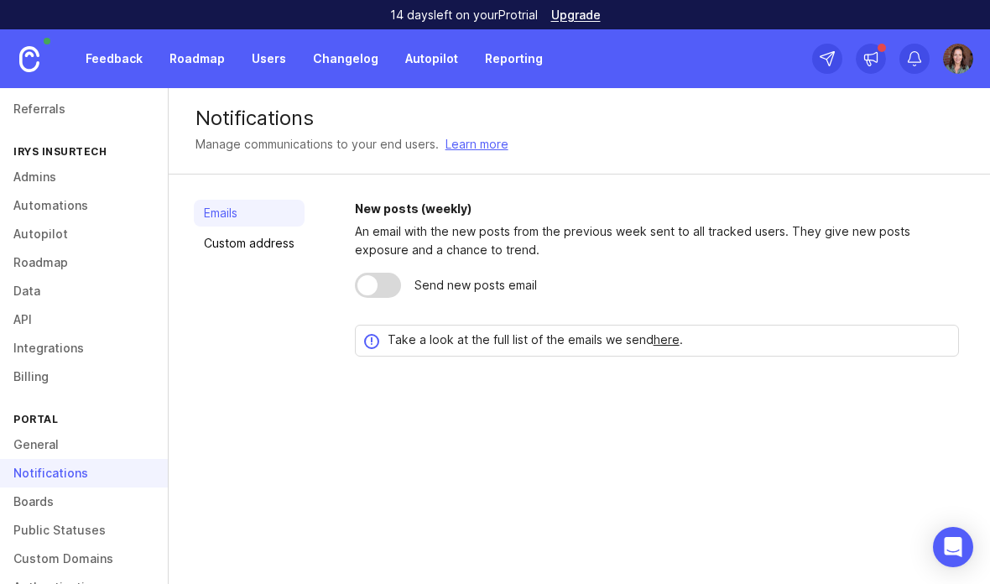
click at [206, 256] on link "Custom address" at bounding box center [249, 243] width 111 height 27
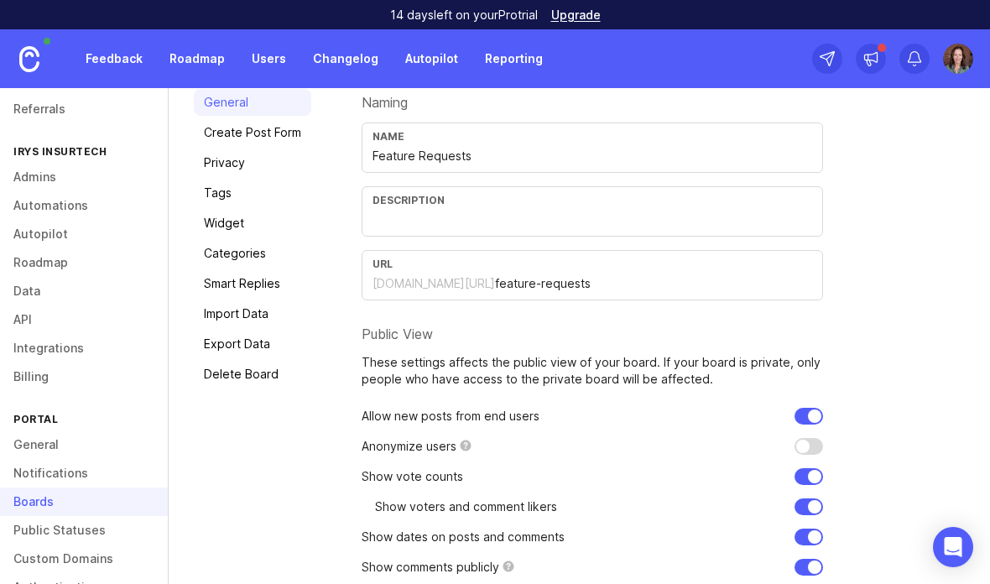
scroll to position [123, 0]
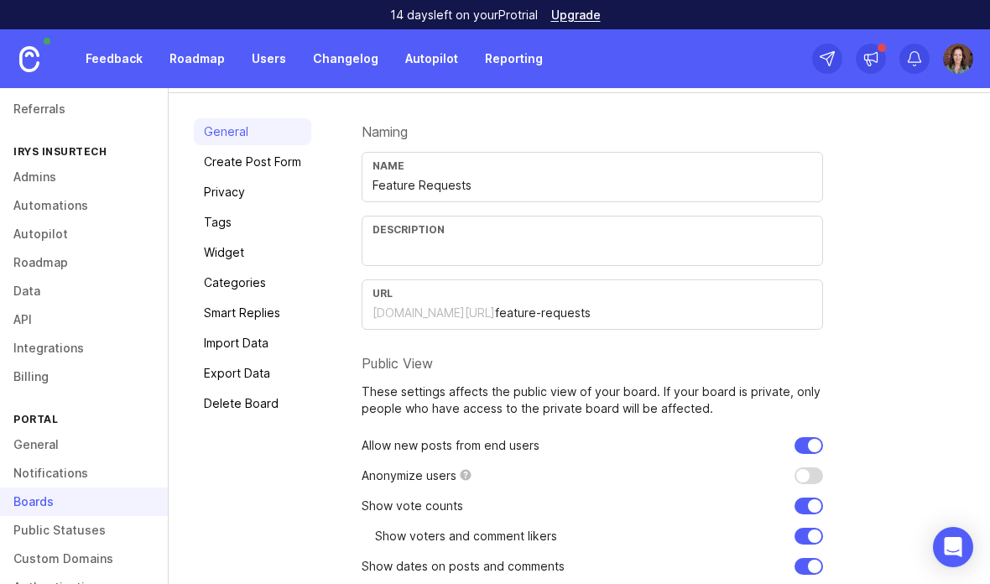
scroll to position [98, 0]
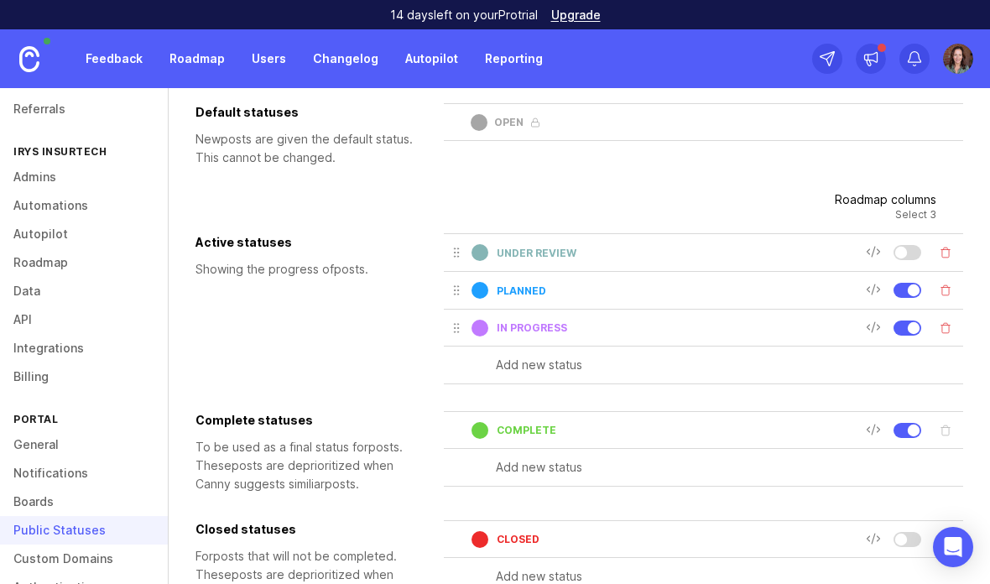
click at [891, 443] on div "complete" at bounding box center [704, 430] width 520 height 38
click at [903, 439] on div at bounding box center [911, 430] width 91 height 24
click at [917, 426] on div at bounding box center [908, 430] width 28 height 15
click at [915, 243] on div at bounding box center [911, 252] width 91 height 25
click at [907, 246] on div at bounding box center [908, 252] width 28 height 15
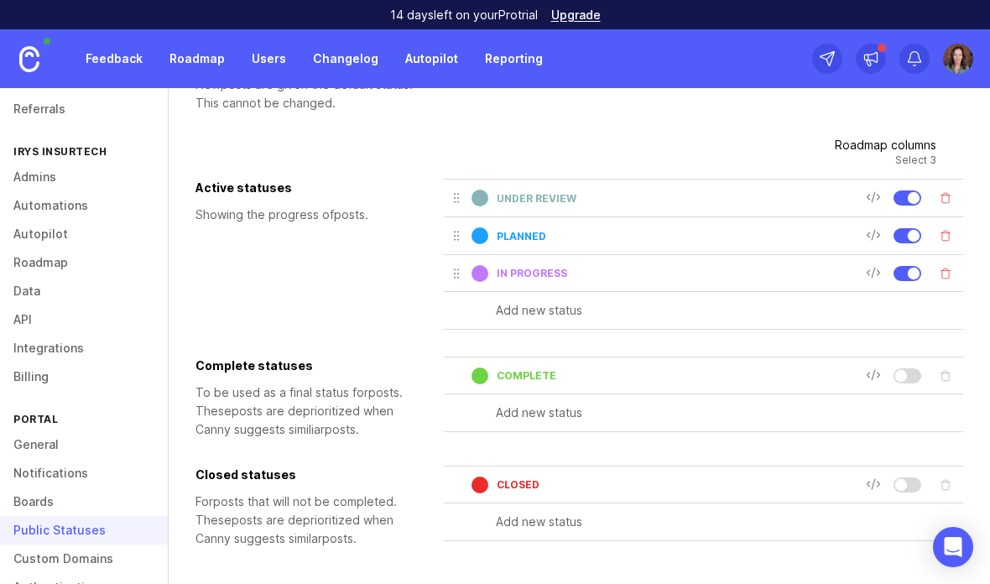
scroll to position [153, 0]
click at [925, 570] on div "Default statuses New post s are given the default status. This cannot be change…" at bounding box center [580, 312] width 768 height 526
